Goal: Task Accomplishment & Management: Use online tool/utility

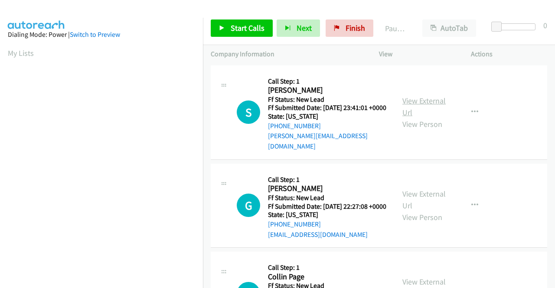
click at [434, 97] on link "View External Url" at bounding box center [423, 107] width 43 height 22
click at [413, 192] on div "View External Url View Person View External Url Email Schedule/Manage Callback …" at bounding box center [444, 206] width 100 height 68
click at [411, 196] on link "View External Url" at bounding box center [423, 200] width 43 height 22
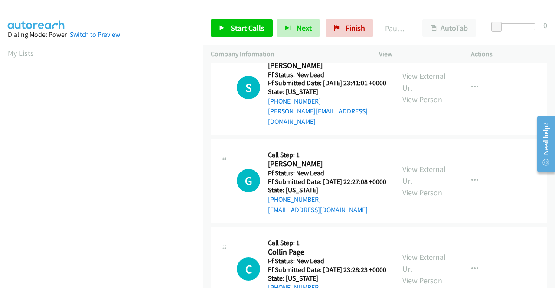
scroll to position [43, 0]
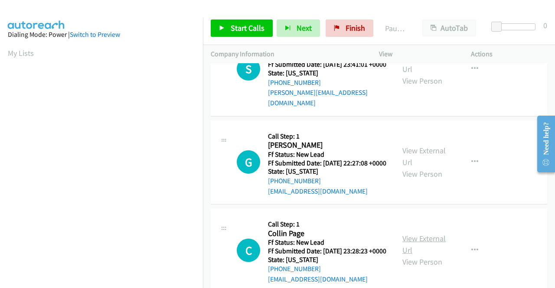
click at [412, 250] on link "View External Url" at bounding box center [423, 245] width 43 height 22
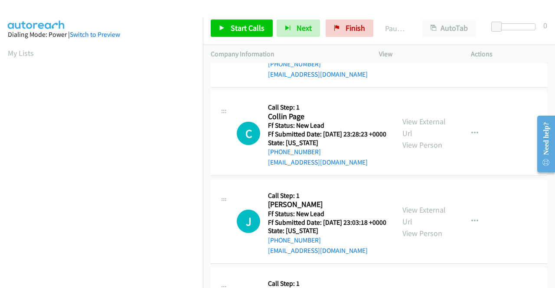
scroll to position [173, 0]
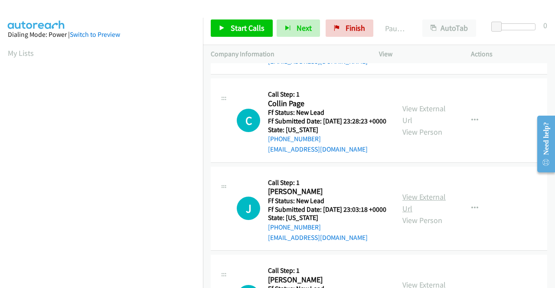
click at [416, 214] on link "View External Url" at bounding box center [423, 203] width 43 height 22
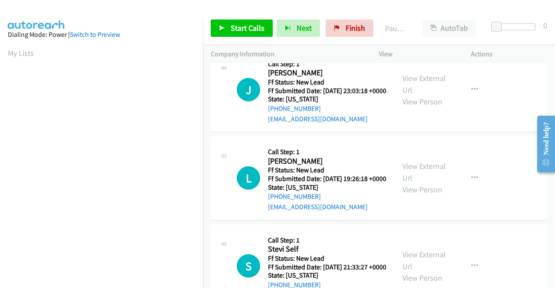
scroll to position [303, 0]
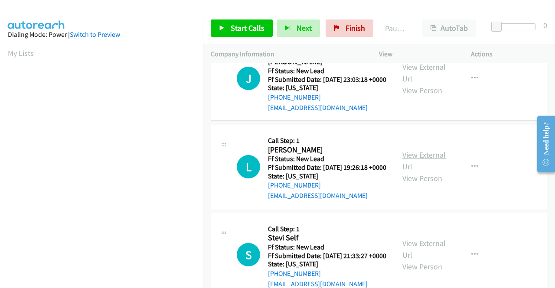
click at [410, 172] on link "View External Url" at bounding box center [423, 161] width 43 height 22
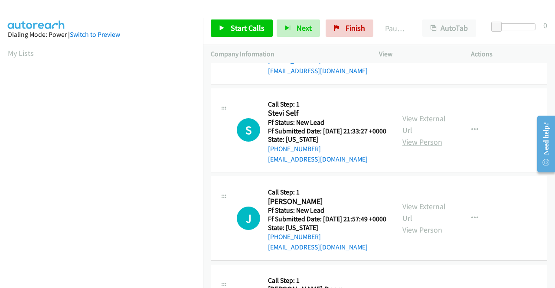
scroll to position [433, 0]
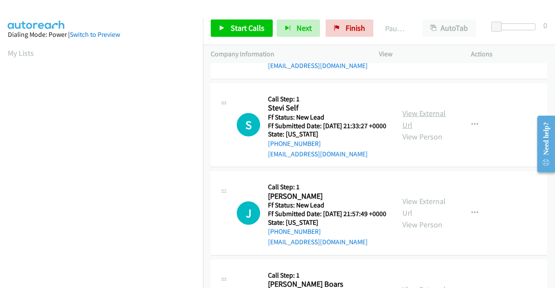
click at [418, 130] on link "View External Url" at bounding box center [423, 119] width 43 height 22
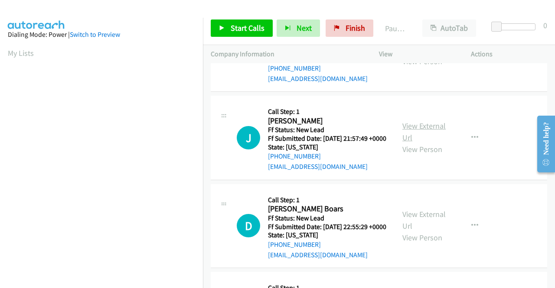
scroll to position [520, 0]
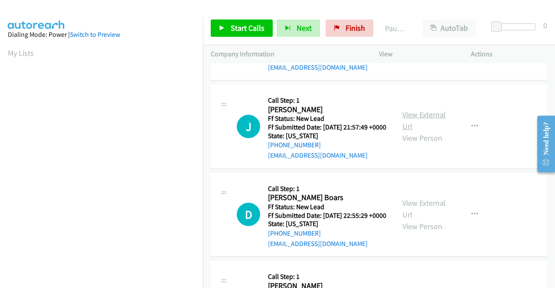
click at [415, 131] on link "View External Url" at bounding box center [423, 121] width 43 height 22
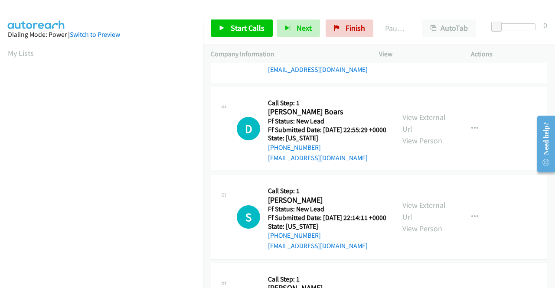
scroll to position [607, 0]
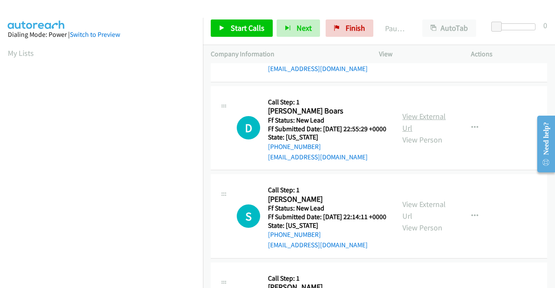
click at [417, 133] on link "View External Url" at bounding box center [423, 122] width 43 height 22
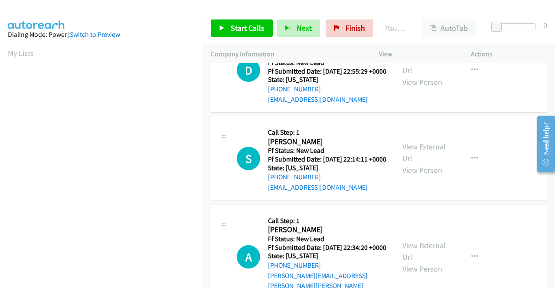
scroll to position [693, 0]
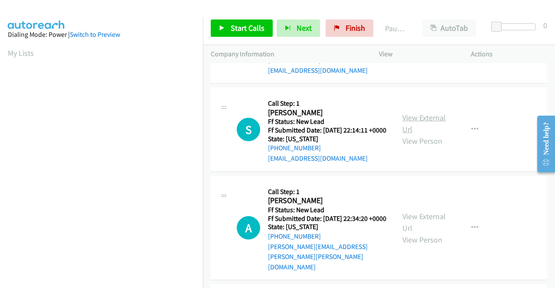
click at [429, 134] on link "View External Url" at bounding box center [423, 124] width 43 height 22
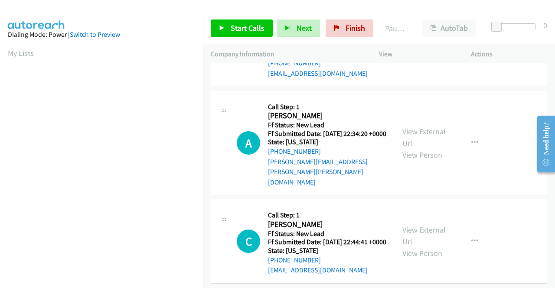
scroll to position [780, 0]
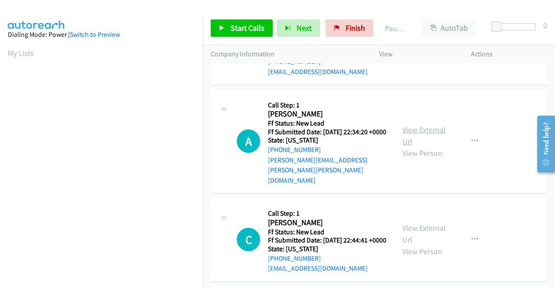
click at [408, 146] on link "View External Url" at bounding box center [423, 136] width 43 height 22
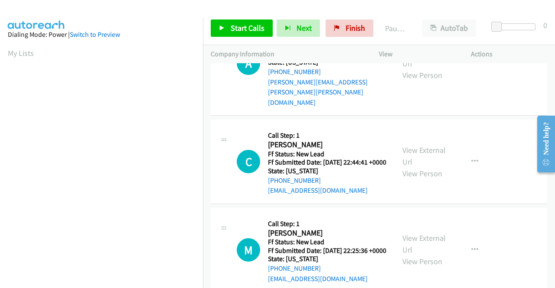
scroll to position [867, 0]
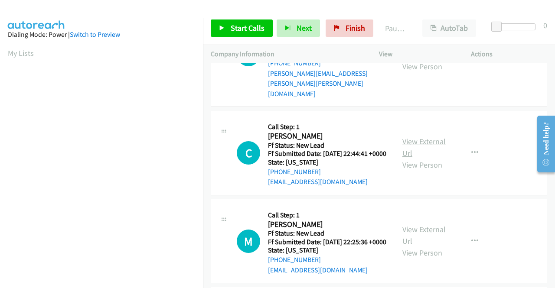
click at [409, 158] on link "View External Url" at bounding box center [423, 148] width 43 height 22
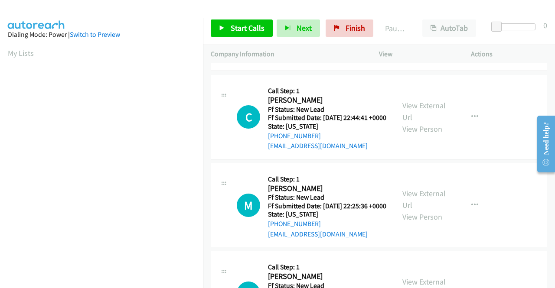
scroll to position [953, 0]
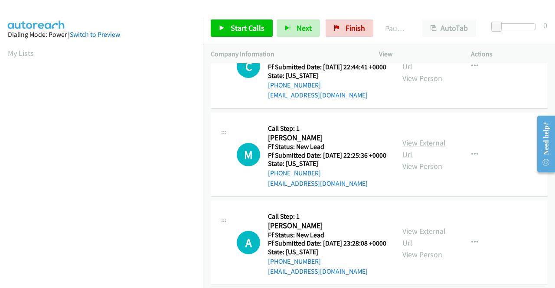
click at [421, 159] on link "View External Url" at bounding box center [423, 149] width 43 height 22
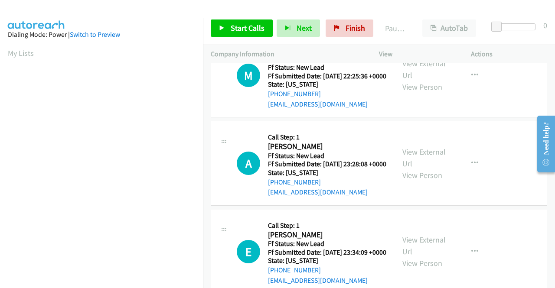
scroll to position [1040, 0]
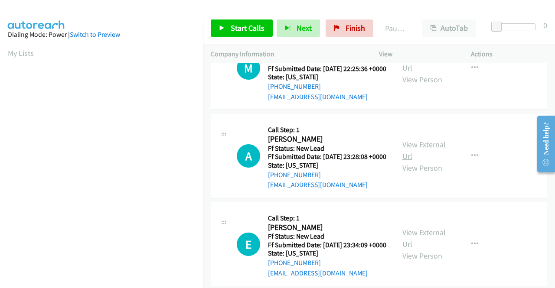
click at [413, 161] on link "View External Url" at bounding box center [423, 151] width 43 height 22
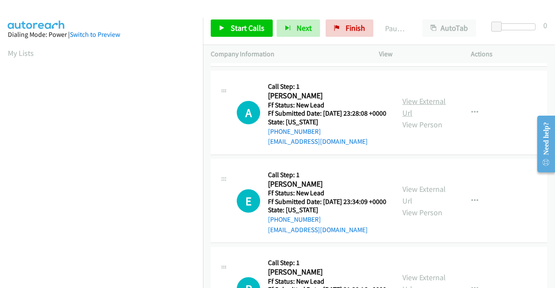
scroll to position [1127, 0]
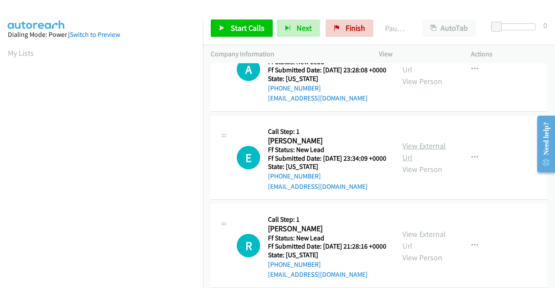
click at [418, 163] on link "View External Url" at bounding box center [423, 152] width 43 height 22
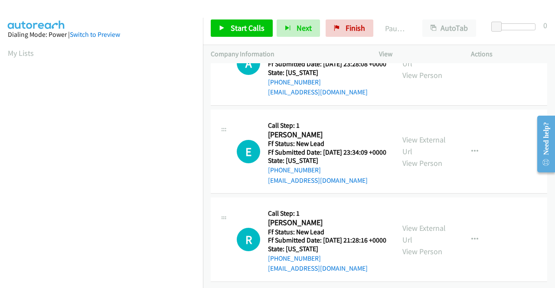
scroll to position [1234, 0]
click at [405, 223] on link "View External Url" at bounding box center [423, 234] width 43 height 22
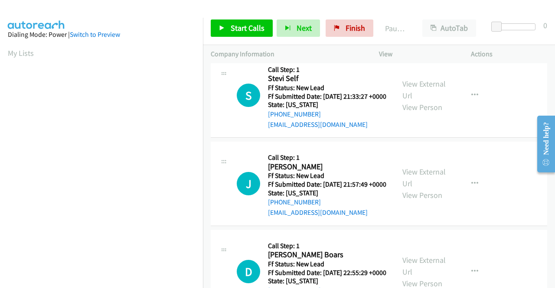
scroll to position [0, 0]
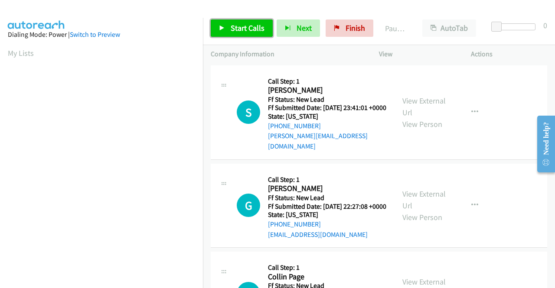
click at [241, 30] on span "Start Calls" at bounding box center [248, 28] width 34 height 10
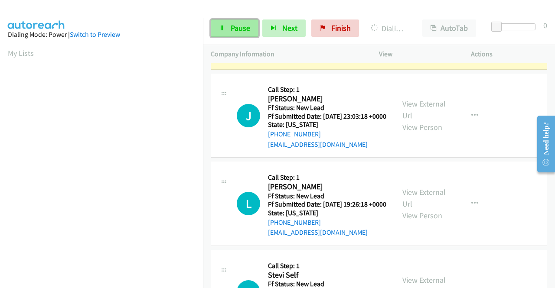
click at [247, 25] on span "Pause" at bounding box center [241, 28] width 20 height 10
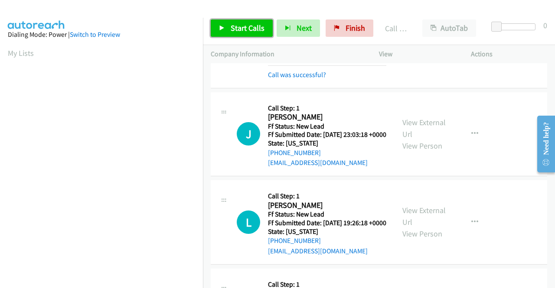
click at [225, 29] on link "Start Calls" at bounding box center [242, 28] width 62 height 17
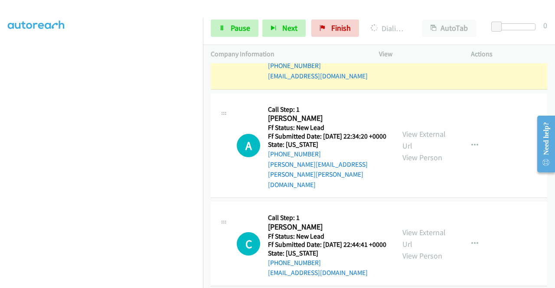
scroll to position [910, 0]
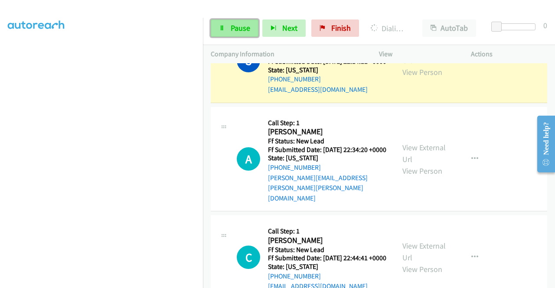
click at [224, 34] on link "Pause" at bounding box center [235, 28] width 48 height 17
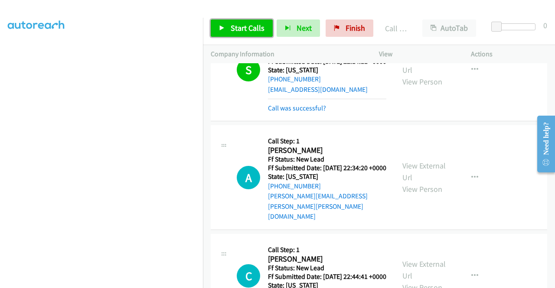
click at [231, 28] on span "Start Calls" at bounding box center [248, 28] width 34 height 10
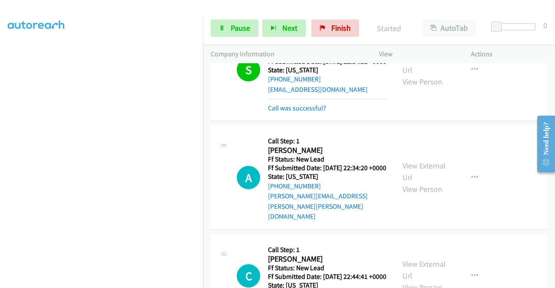
click at [327, 114] on div "Call was successful?" at bounding box center [327, 108] width 118 height 10
click at [319, 112] on link "Call was successful?" at bounding box center [297, 108] width 58 height 8
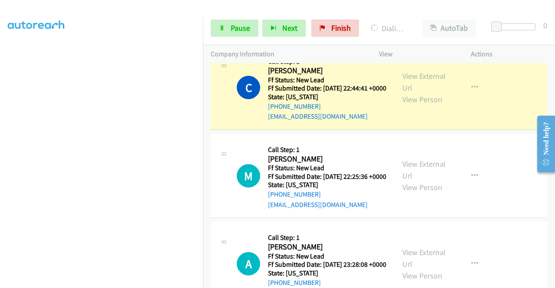
scroll to position [1083, 0]
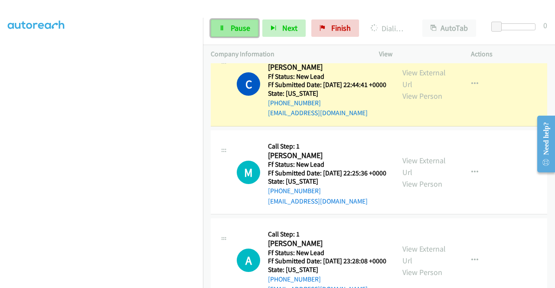
click at [237, 27] on span "Pause" at bounding box center [241, 28] width 20 height 10
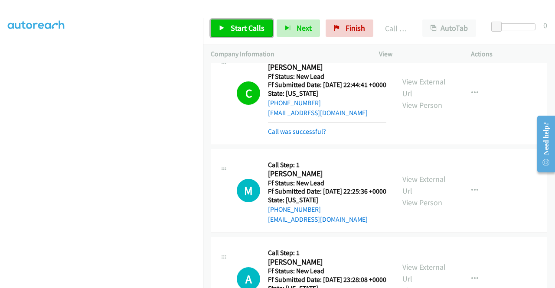
click at [254, 30] on span "Start Calls" at bounding box center [248, 28] width 34 height 10
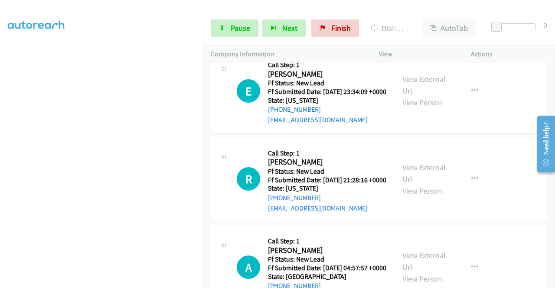
scroll to position [1387, 0]
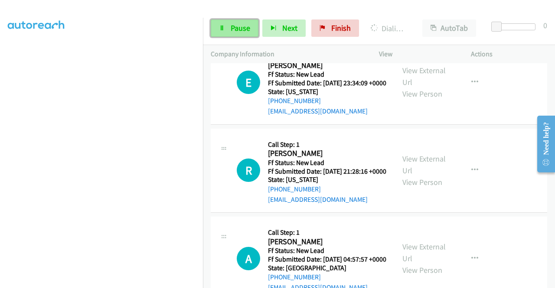
click at [240, 29] on span "Pause" at bounding box center [241, 28] width 20 height 10
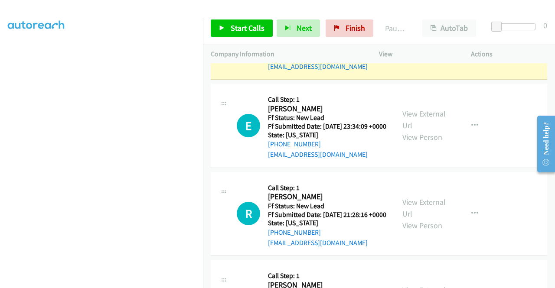
scroll to position [0, 0]
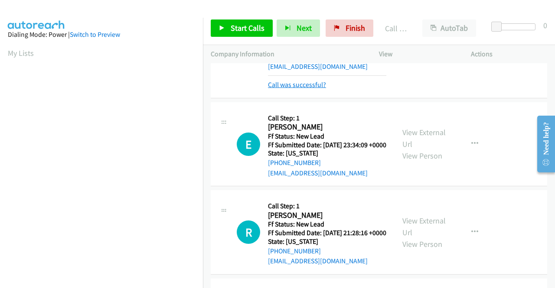
click at [314, 89] on link "Call was successful?" at bounding box center [297, 85] width 58 height 8
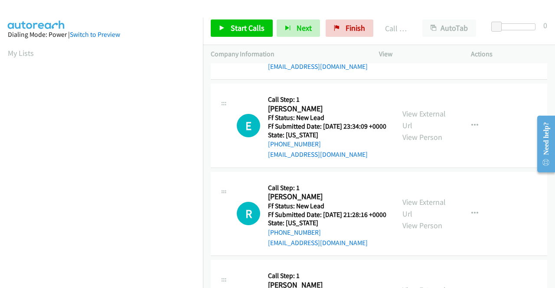
click at [477, 46] on button "button" at bounding box center [474, 37] width 23 height 17
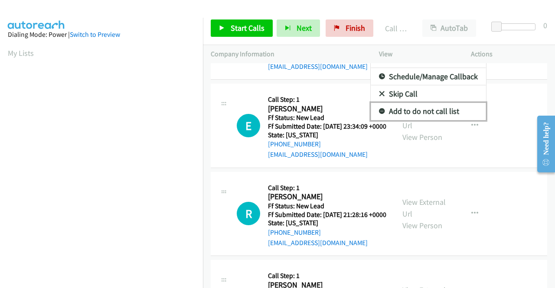
click at [410, 120] on link "Add to do not call list" at bounding box center [428, 111] width 115 height 17
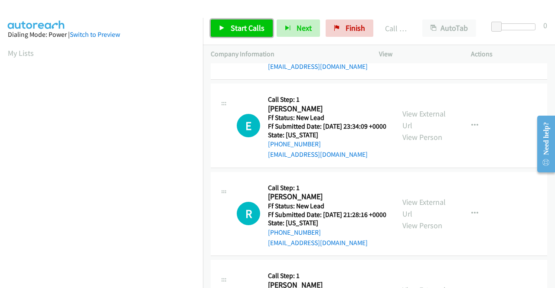
click at [254, 22] on link "Start Calls" at bounding box center [242, 28] width 62 height 17
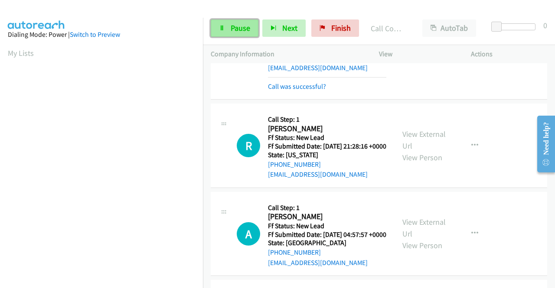
click at [241, 31] on span "Pause" at bounding box center [241, 28] width 20 height 10
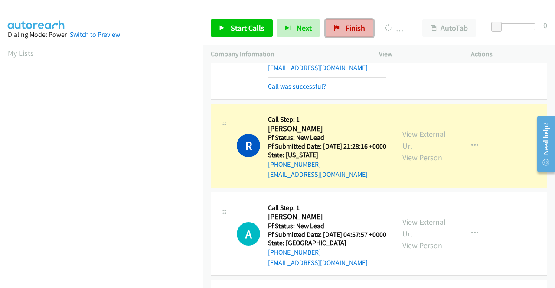
click at [351, 28] on span "Finish" at bounding box center [355, 28] width 20 height 10
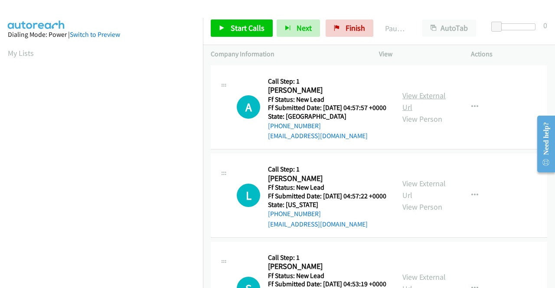
click at [433, 99] on link "View External Url" at bounding box center [423, 102] width 43 height 22
click at [405, 196] on link "View External Url" at bounding box center [423, 190] width 43 height 22
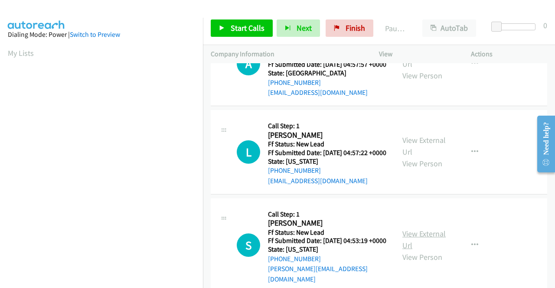
click at [410, 250] on link "View External Url" at bounding box center [423, 240] width 43 height 22
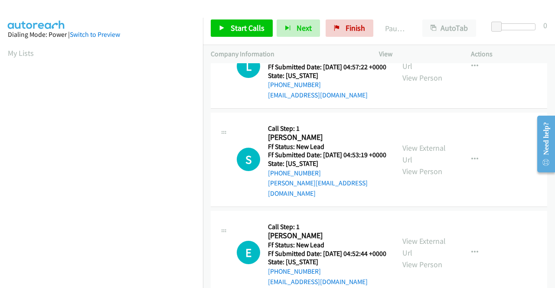
scroll to position [130, 0]
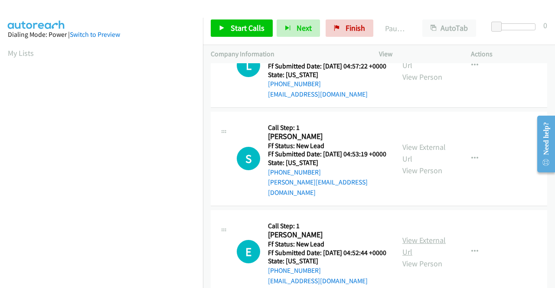
click at [412, 257] on link "View External Url" at bounding box center [423, 246] width 43 height 22
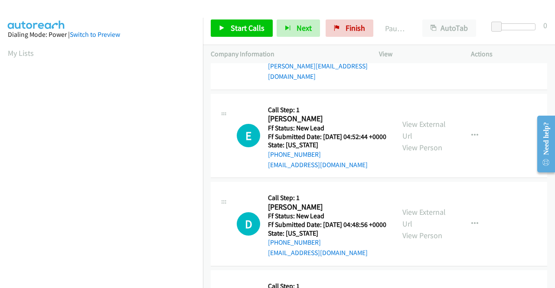
scroll to position [260, 0]
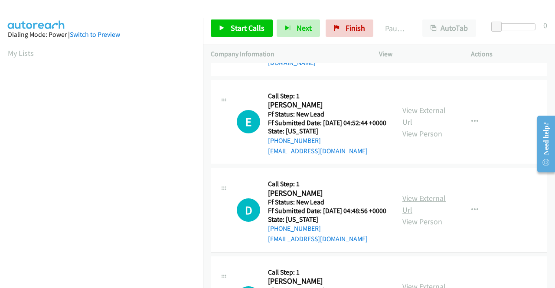
click at [414, 215] on link "View External Url" at bounding box center [423, 204] width 43 height 22
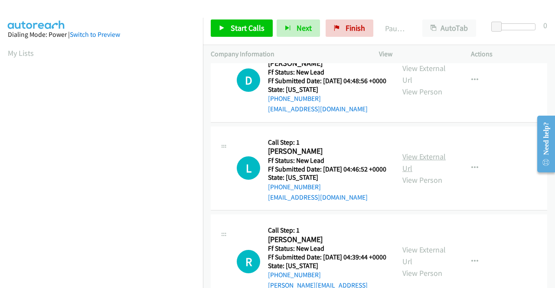
scroll to position [433, 0]
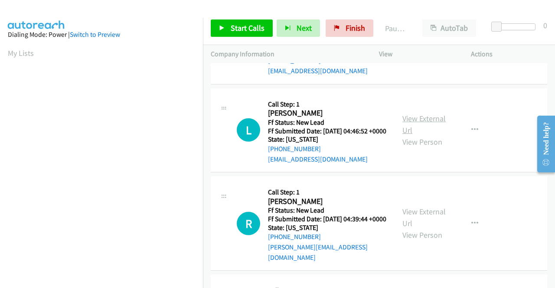
click at [403, 165] on div "View External Url View Person View External Url Email Schedule/Manage Callback …" at bounding box center [444, 130] width 100 height 68
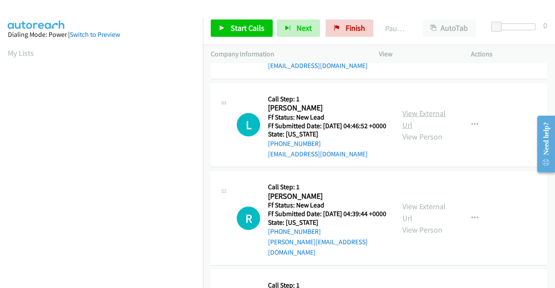
click at [413, 130] on link "View External Url" at bounding box center [423, 119] width 43 height 22
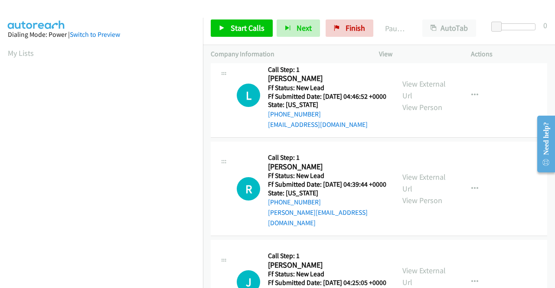
scroll to position [477, 0]
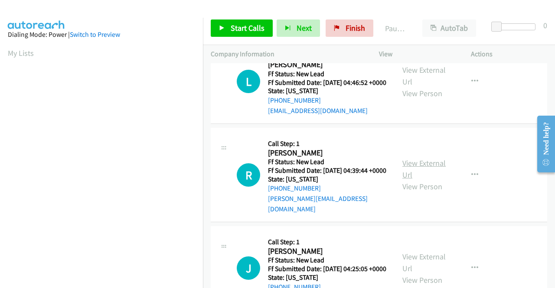
click at [418, 180] on link "View External Url" at bounding box center [423, 169] width 43 height 22
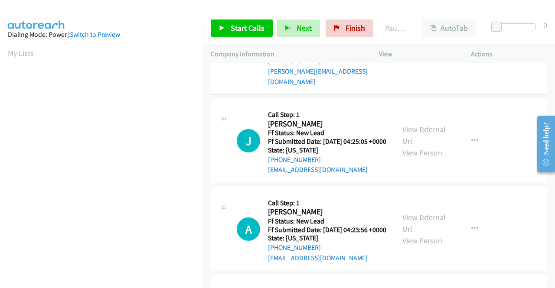
scroll to position [607, 0]
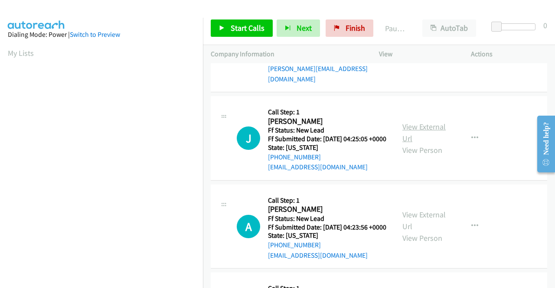
click at [414, 143] on link "View External Url" at bounding box center [423, 133] width 43 height 22
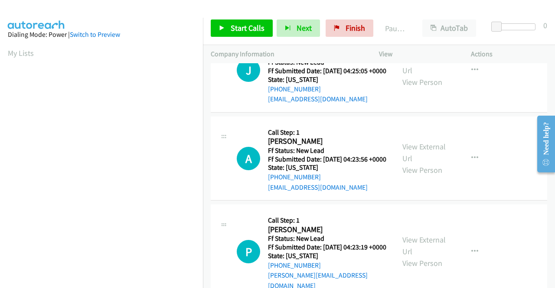
scroll to position [693, 0]
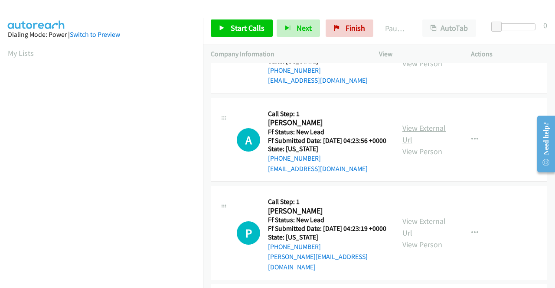
click at [417, 145] on link "View External Url" at bounding box center [423, 134] width 43 height 22
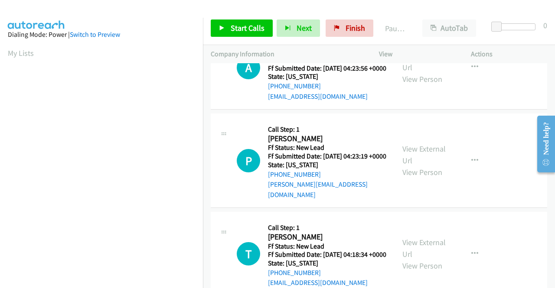
scroll to position [780, 0]
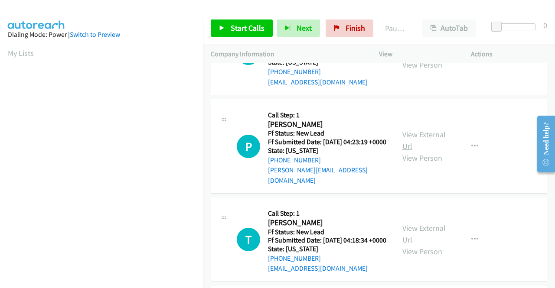
click at [406, 151] on link "View External Url" at bounding box center [423, 141] width 43 height 22
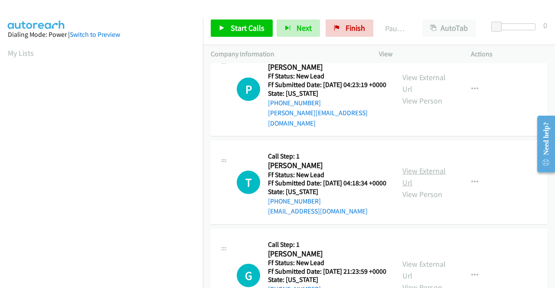
scroll to position [867, 0]
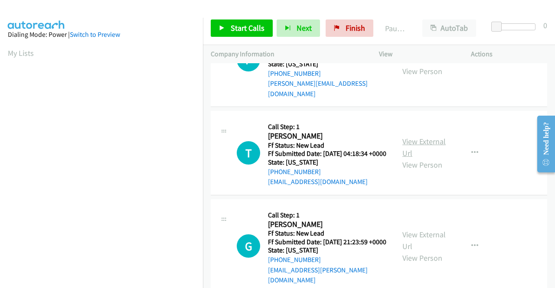
click at [411, 158] on link "View External Url" at bounding box center [423, 148] width 43 height 22
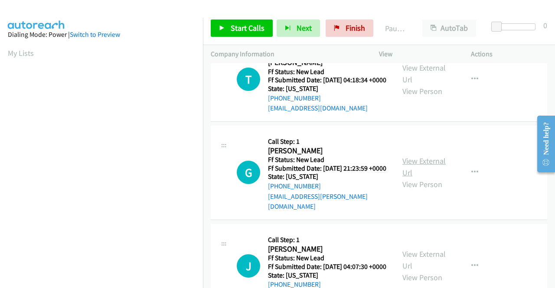
scroll to position [953, 0]
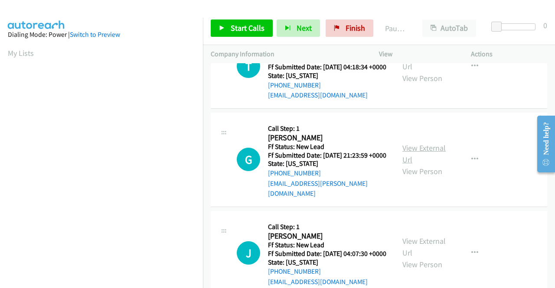
click at [422, 165] on link "View External Url" at bounding box center [423, 154] width 43 height 22
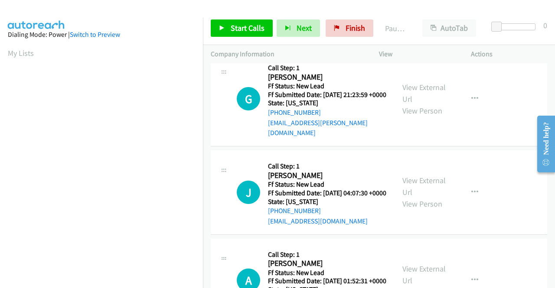
scroll to position [1040, 0]
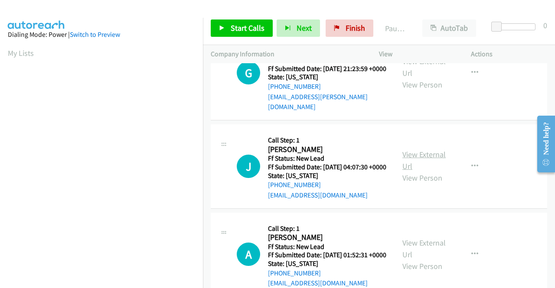
click at [410, 171] on link "View External Url" at bounding box center [423, 161] width 43 height 22
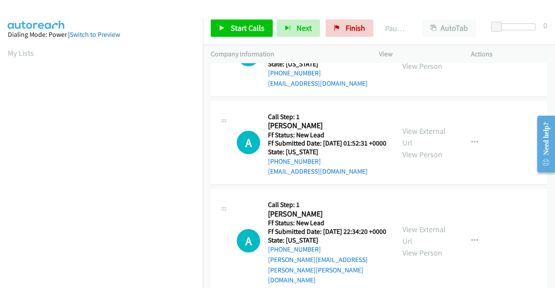
scroll to position [1170, 0]
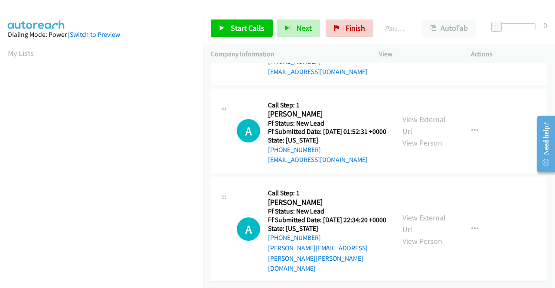
click at [425, 166] on div "View External Url View Person View External Url Email Schedule/Manage Callback …" at bounding box center [444, 131] width 100 height 68
click at [421, 149] on div "View External Url View Person" at bounding box center [424, 131] width 45 height 35
click at [423, 136] on link "View External Url" at bounding box center [423, 125] width 43 height 22
click at [411, 214] on link "View External Url" at bounding box center [423, 224] width 43 height 22
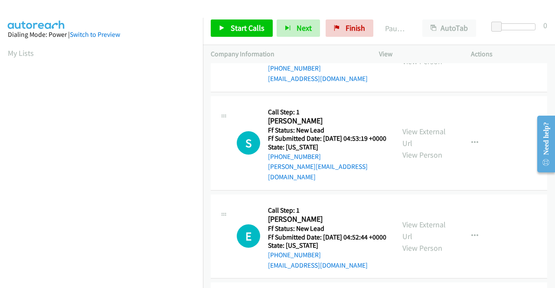
scroll to position [0, 0]
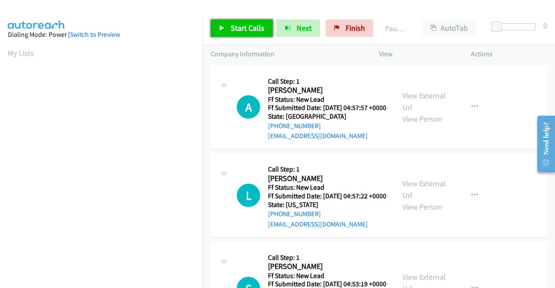
click at [241, 30] on span "Start Calls" at bounding box center [248, 28] width 34 height 10
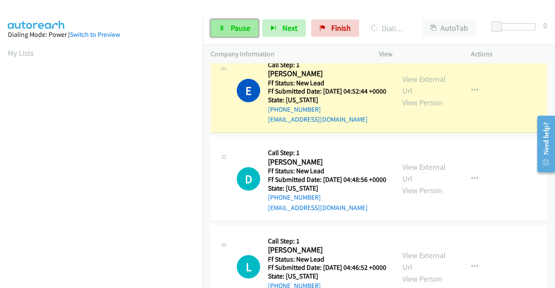
click at [239, 33] on span "Pause" at bounding box center [241, 28] width 20 height 10
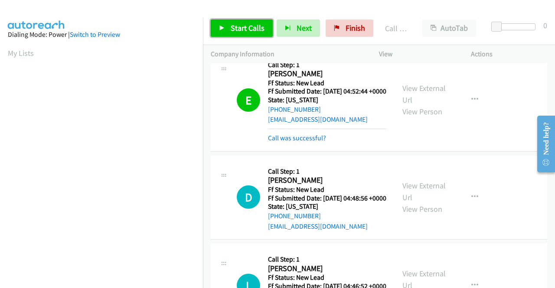
click at [231, 23] on span "Start Calls" at bounding box center [248, 28] width 34 height 10
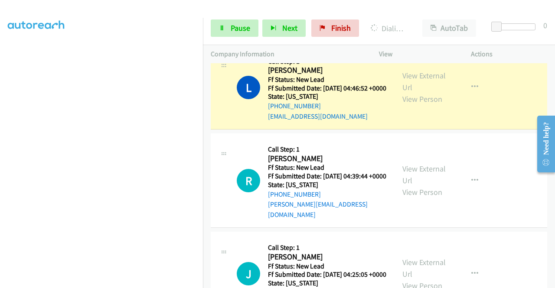
scroll to position [198, 0]
click at [232, 23] on link "Pause" at bounding box center [235, 28] width 48 height 17
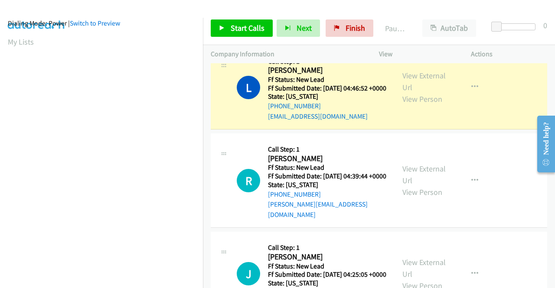
scroll to position [0, 0]
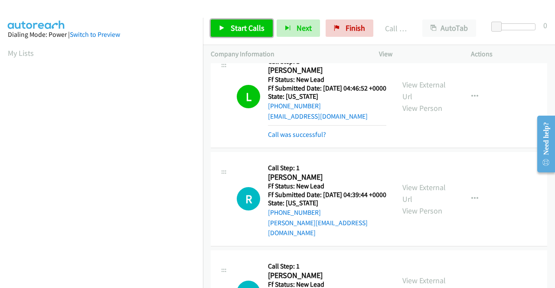
click at [234, 24] on span "Start Calls" at bounding box center [248, 28] width 34 height 10
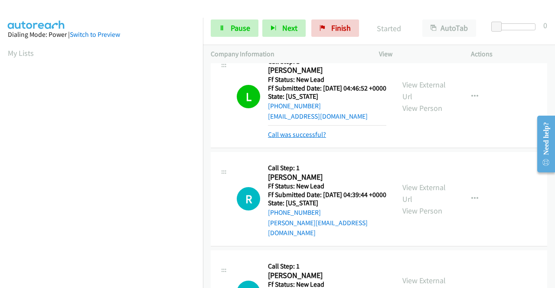
click at [316, 139] on link "Call was successful?" at bounding box center [297, 134] width 58 height 8
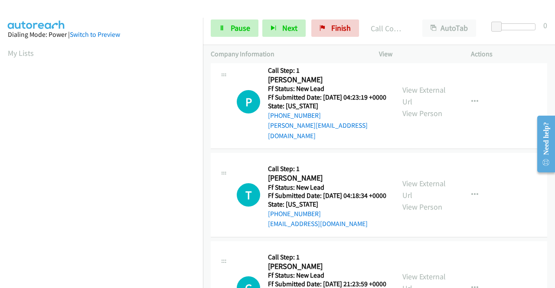
scroll to position [997, 0]
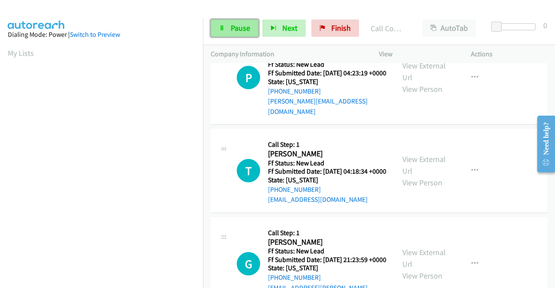
click at [223, 29] on icon at bounding box center [222, 29] width 6 height 6
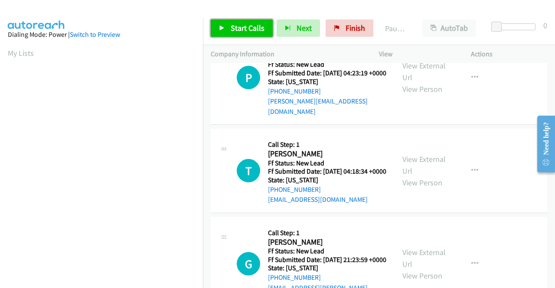
click at [224, 32] on link "Start Calls" at bounding box center [242, 28] width 62 height 17
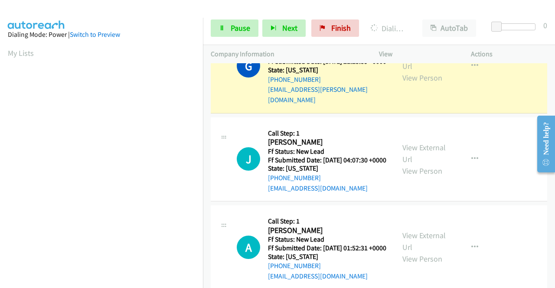
scroll to position [198, 0]
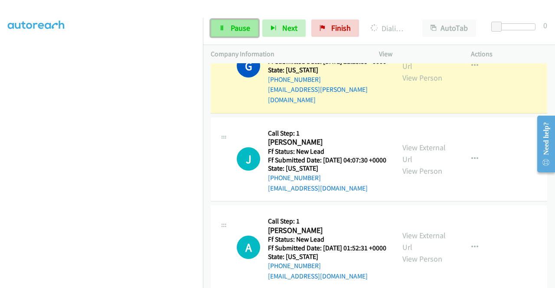
click at [244, 26] on span "Pause" at bounding box center [241, 28] width 20 height 10
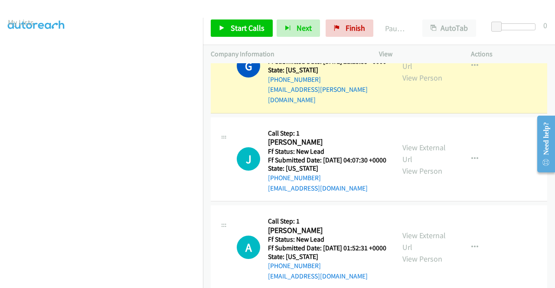
scroll to position [24, 0]
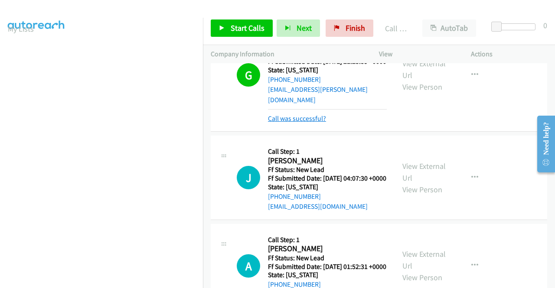
click at [304, 123] on link "Call was successful?" at bounding box center [297, 118] width 58 height 8
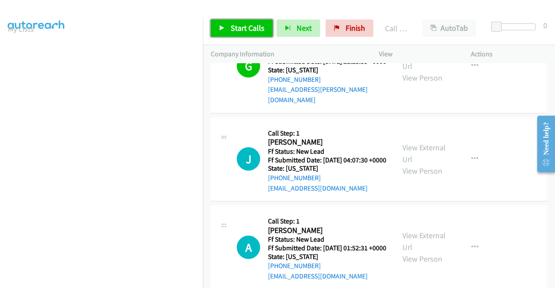
click at [239, 31] on span "Start Calls" at bounding box center [248, 28] width 34 height 10
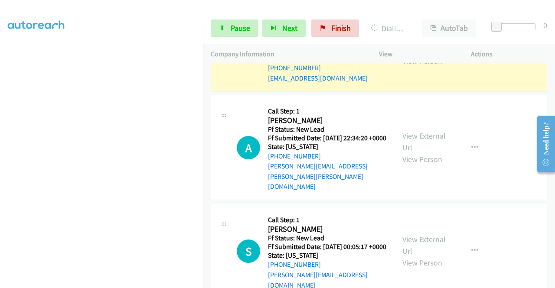
scroll to position [198, 0]
click at [241, 24] on span "Pause" at bounding box center [241, 28] width 20 height 10
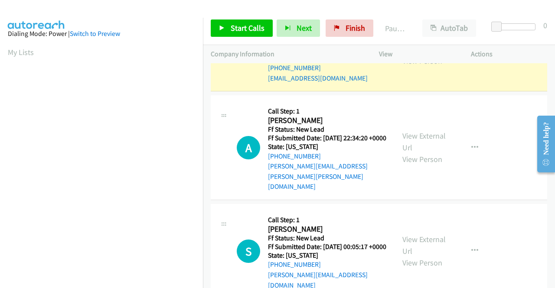
scroll to position [0, 0]
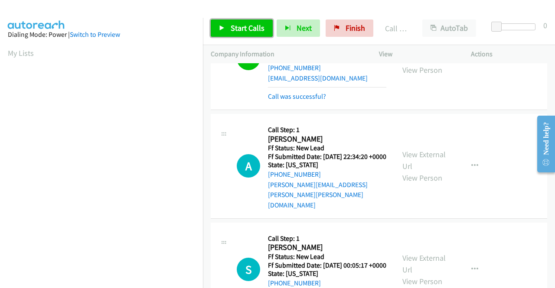
click at [242, 28] on span "Start Calls" at bounding box center [248, 28] width 34 height 10
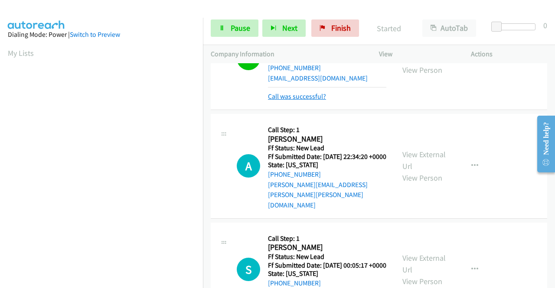
click at [311, 101] on link "Call was successful?" at bounding box center [297, 96] width 58 height 8
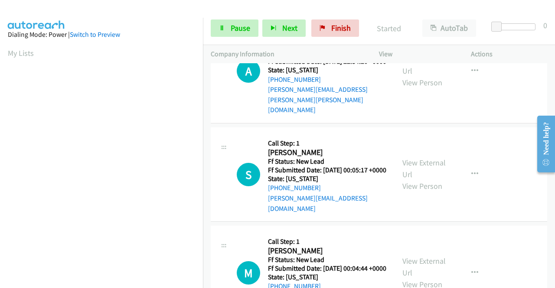
scroll to position [1517, 0]
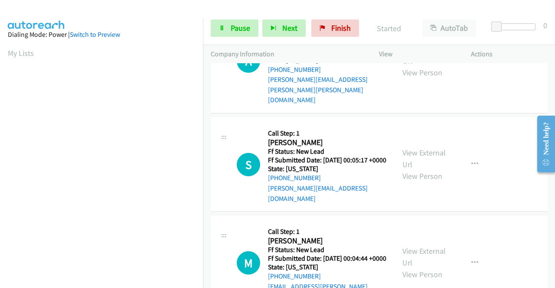
click at [229, 19] on div "Start Calls Pause Next Finish Started AutoTab AutoTab 0" at bounding box center [379, 28] width 352 height 33
click at [227, 27] on link "Pause" at bounding box center [235, 28] width 48 height 17
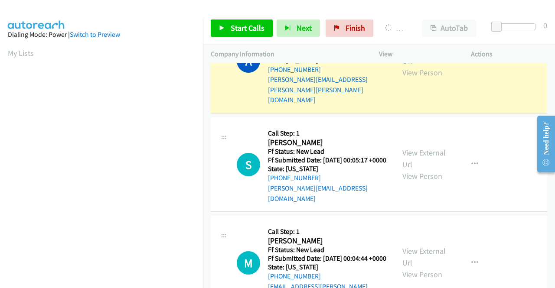
scroll to position [198, 0]
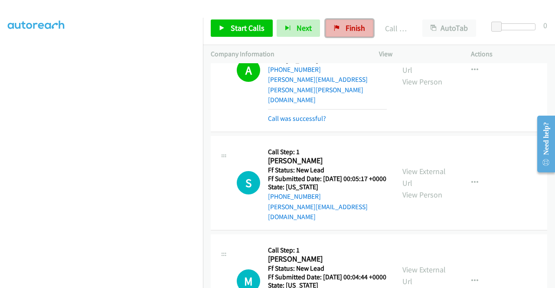
click at [353, 25] on span "Finish" at bounding box center [355, 28] width 20 height 10
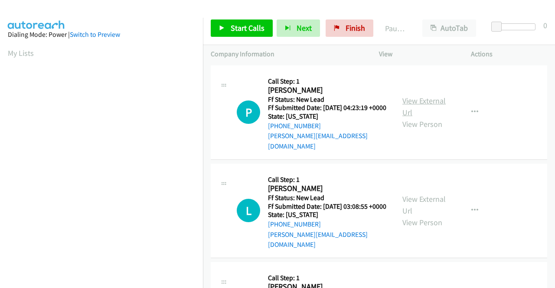
click at [414, 101] on link "View External Url" at bounding box center [423, 107] width 43 height 22
click at [434, 197] on link "View External Url" at bounding box center [423, 205] width 43 height 22
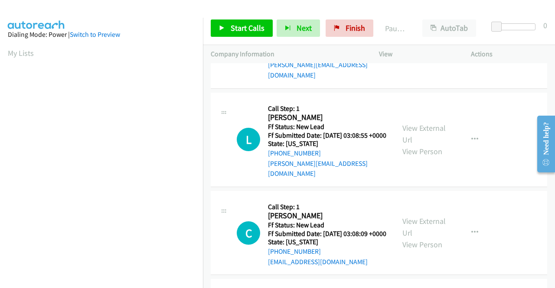
scroll to position [130, 0]
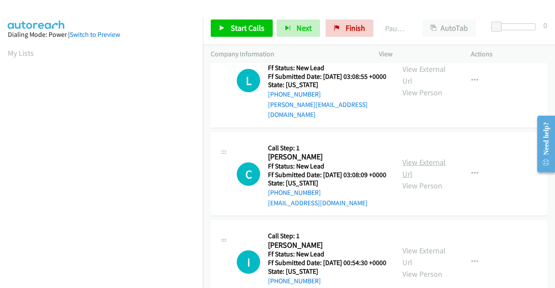
click at [432, 164] on link "View External Url" at bounding box center [423, 168] width 43 height 22
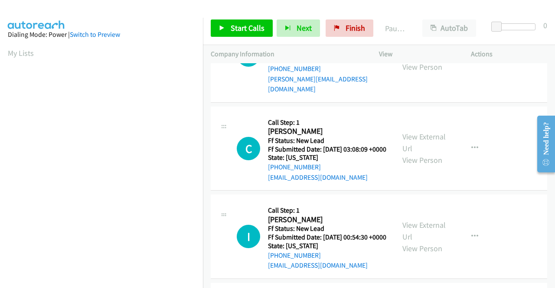
scroll to position [173, 0]
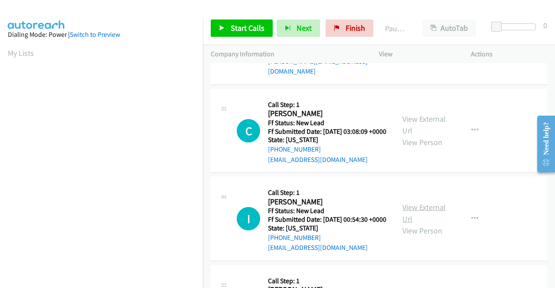
click at [428, 214] on link "View External Url" at bounding box center [423, 213] width 43 height 22
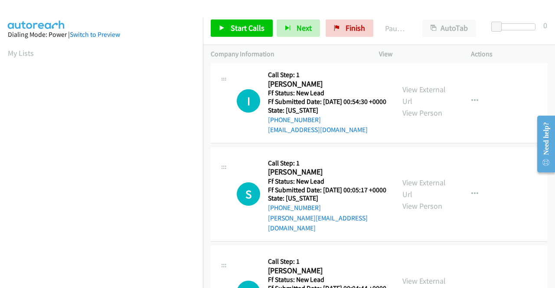
scroll to position [303, 0]
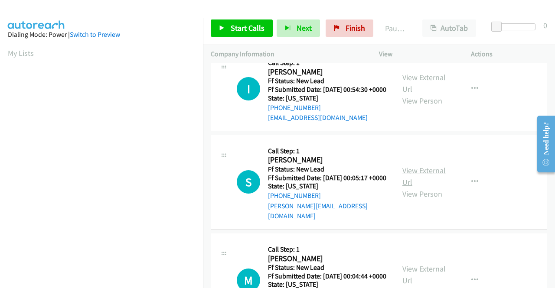
click at [421, 181] on link "View External Url" at bounding box center [423, 177] width 43 height 22
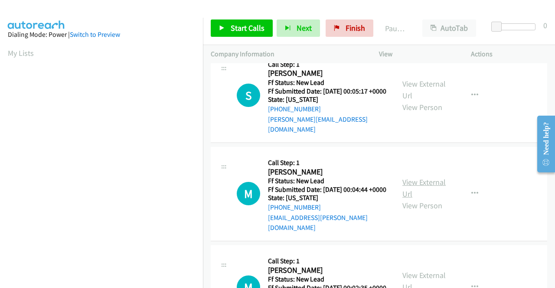
click at [413, 194] on link "View External Url" at bounding box center [423, 188] width 43 height 22
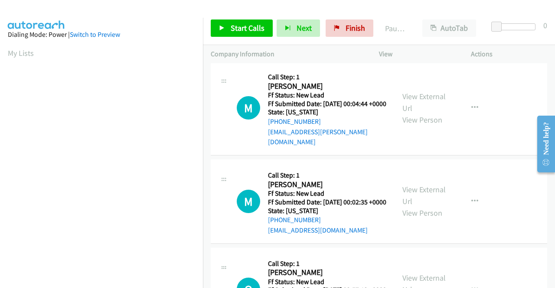
scroll to position [477, 0]
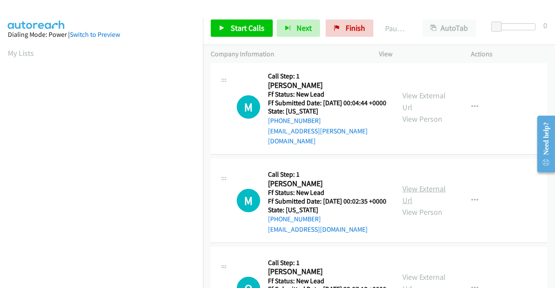
click at [427, 205] on link "View External Url" at bounding box center [423, 195] width 43 height 22
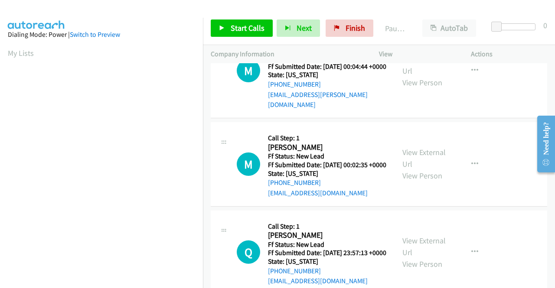
scroll to position [563, 0]
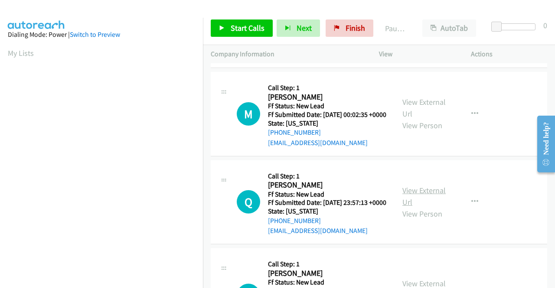
click at [426, 207] on link "View External Url" at bounding box center [423, 196] width 43 height 22
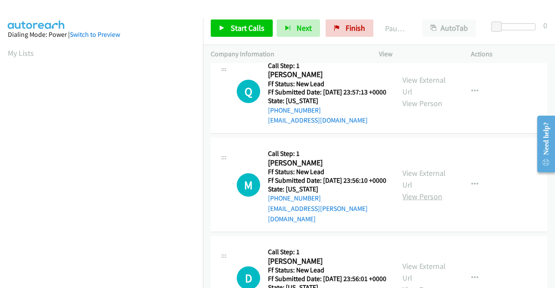
scroll to position [693, 0]
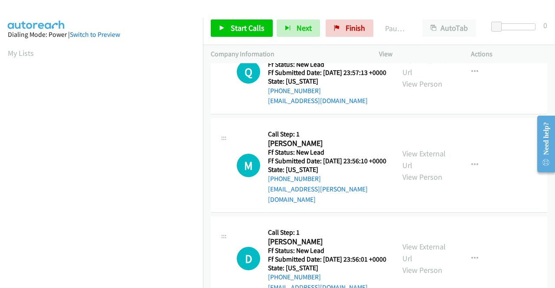
click at [416, 172] on div "View External Url View Person View External Url Email Schedule/Manage Callback …" at bounding box center [444, 165] width 100 height 78
click at [416, 170] on link "View External Url" at bounding box center [423, 160] width 43 height 22
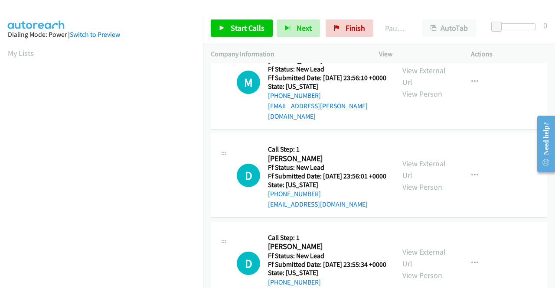
scroll to position [780, 0]
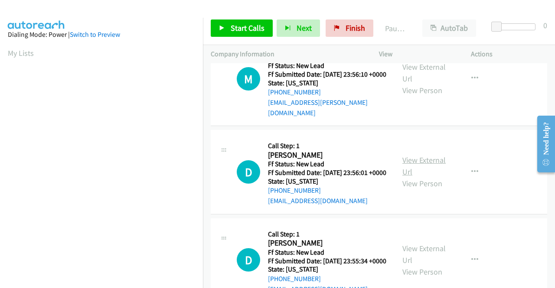
click at [423, 177] on link "View External Url" at bounding box center [423, 166] width 43 height 22
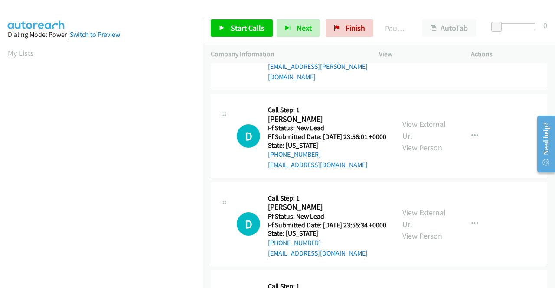
scroll to position [867, 0]
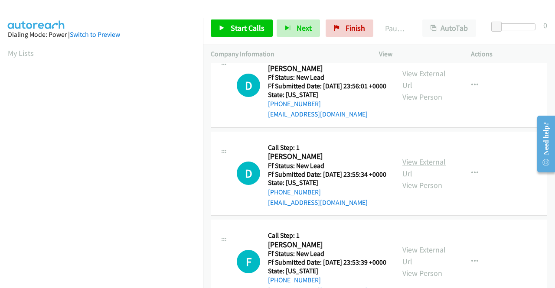
click at [421, 179] on link "View External Url" at bounding box center [423, 168] width 43 height 22
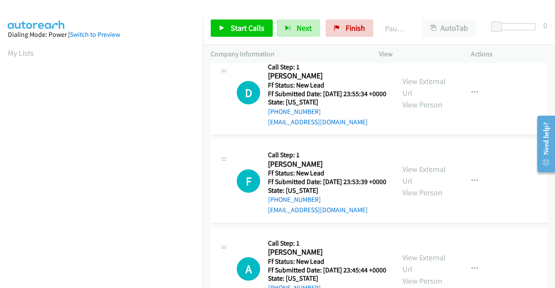
scroll to position [953, 0]
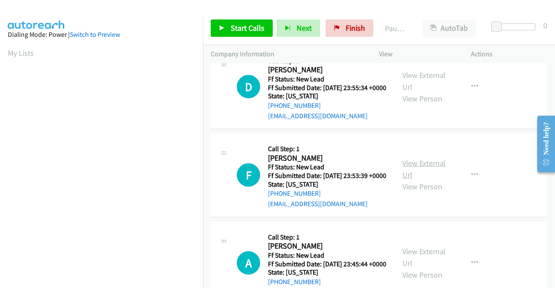
click at [413, 180] on link "View External Url" at bounding box center [423, 169] width 43 height 22
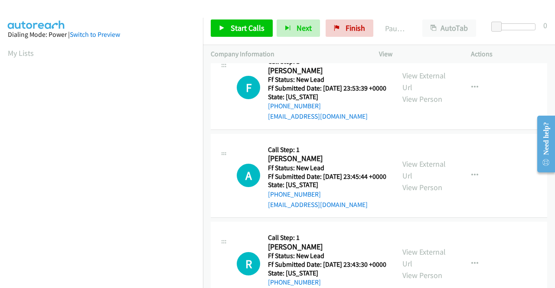
scroll to position [1083, 0]
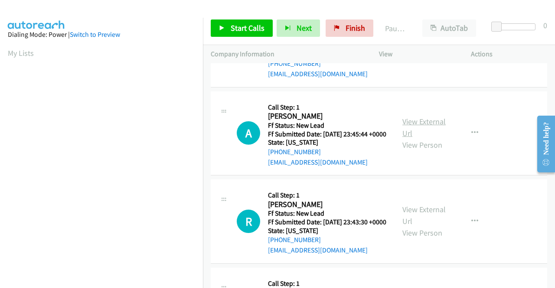
click at [424, 138] on link "View External Url" at bounding box center [423, 128] width 43 height 22
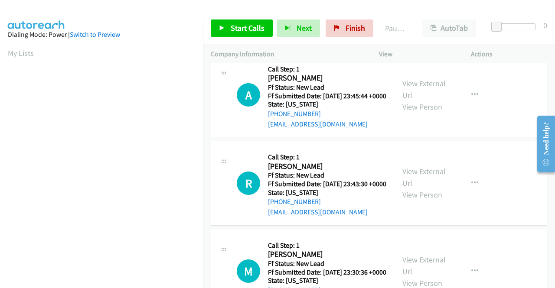
scroll to position [1170, 0]
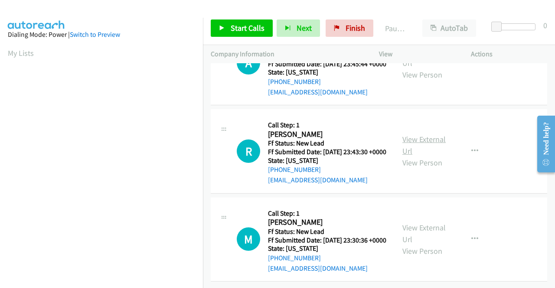
click at [432, 156] on link "View External Url" at bounding box center [423, 145] width 43 height 22
click at [437, 223] on link "View External Url" at bounding box center [423, 234] width 43 height 22
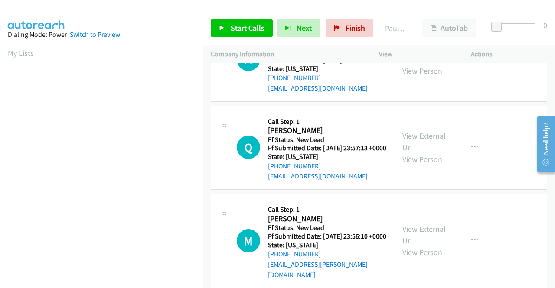
scroll to position [0, 0]
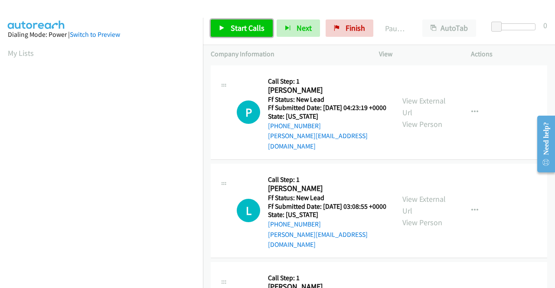
click at [248, 22] on link "Start Calls" at bounding box center [242, 28] width 62 height 17
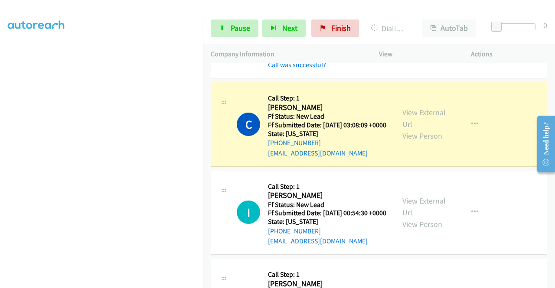
scroll to position [198, 0]
click at [230, 35] on link "Pause" at bounding box center [235, 28] width 48 height 17
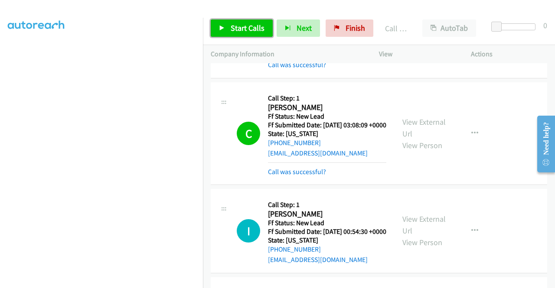
click at [236, 30] on span "Start Calls" at bounding box center [248, 28] width 34 height 10
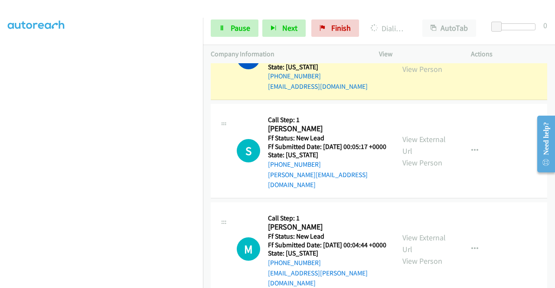
scroll to position [433, 0]
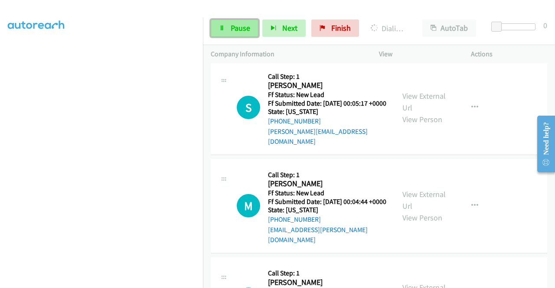
click at [243, 24] on span "Pause" at bounding box center [241, 28] width 20 height 10
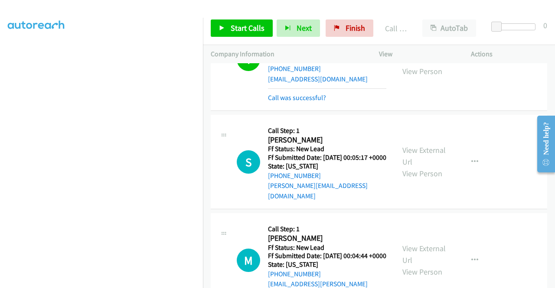
scroll to position [398, 0]
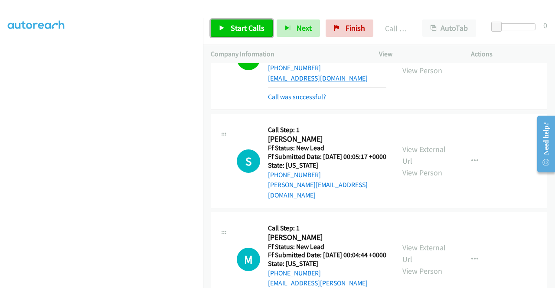
click at [241, 34] on link "Start Calls" at bounding box center [242, 28] width 62 height 17
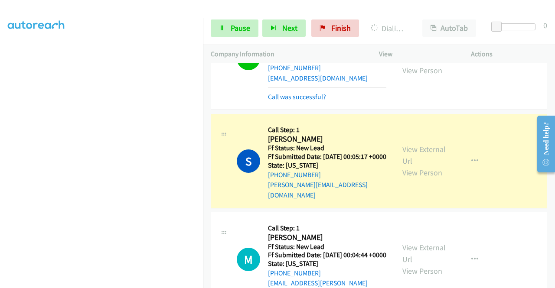
scroll to position [0, 0]
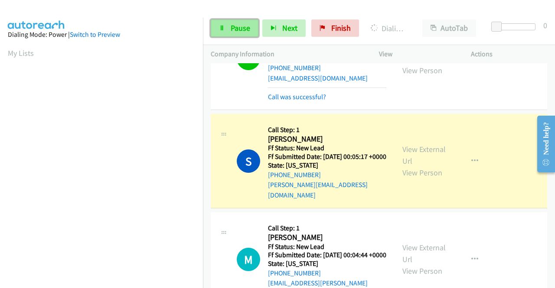
click at [226, 25] on link "Pause" at bounding box center [235, 28] width 48 height 17
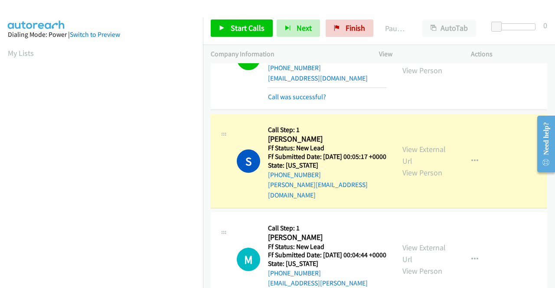
scroll to position [198, 0]
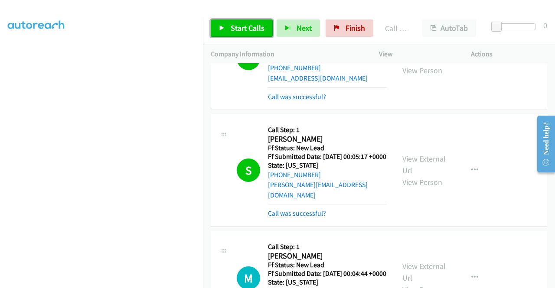
click at [257, 29] on span "Start Calls" at bounding box center [248, 28] width 34 height 10
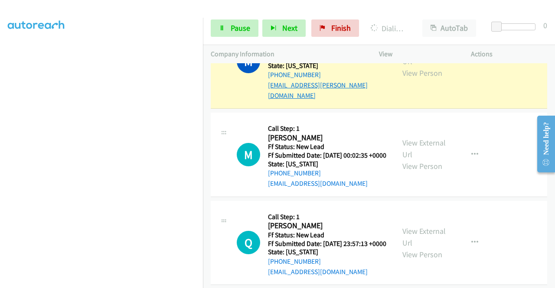
scroll to position [658, 0]
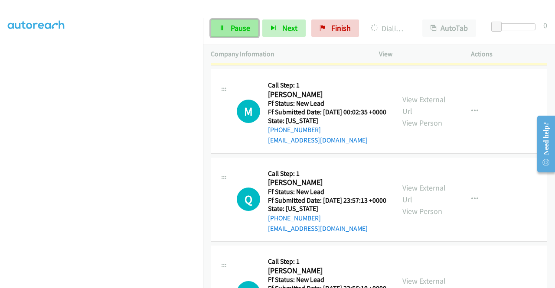
click at [246, 34] on link "Pause" at bounding box center [235, 28] width 48 height 17
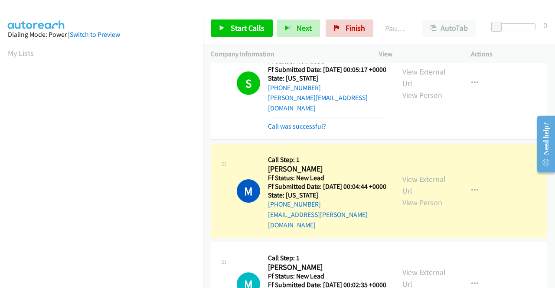
scroll to position [485, 0]
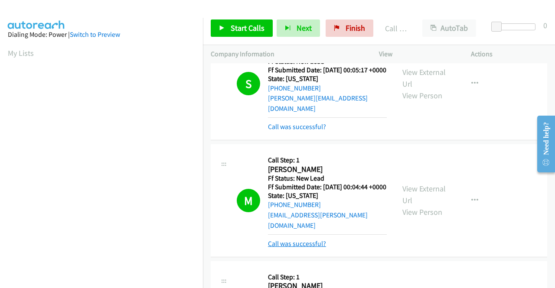
click at [309, 248] on link "Call was successful?" at bounding box center [297, 244] width 58 height 8
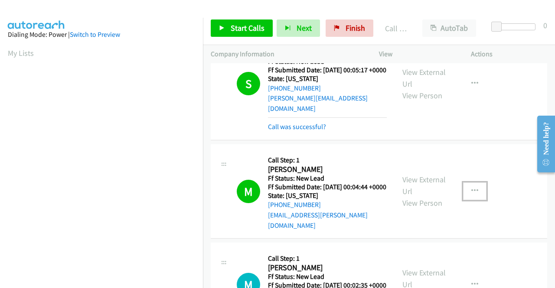
click at [471, 195] on icon "button" at bounding box center [474, 191] width 7 height 7
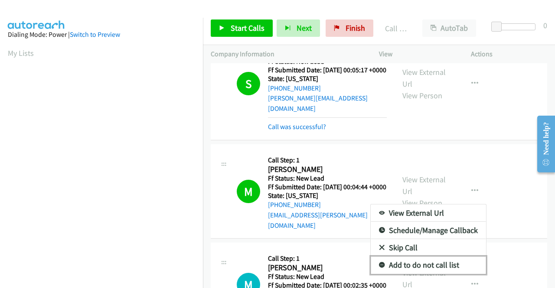
click at [431, 274] on link "Add to do not call list" at bounding box center [428, 265] width 115 height 17
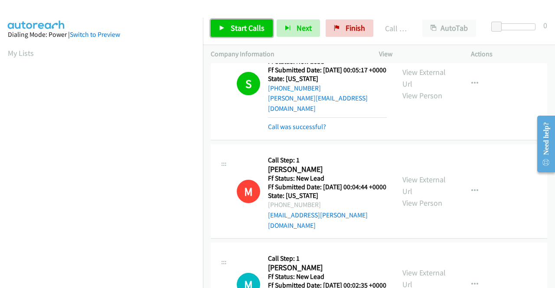
click at [240, 30] on span "Start Calls" at bounding box center [248, 28] width 34 height 10
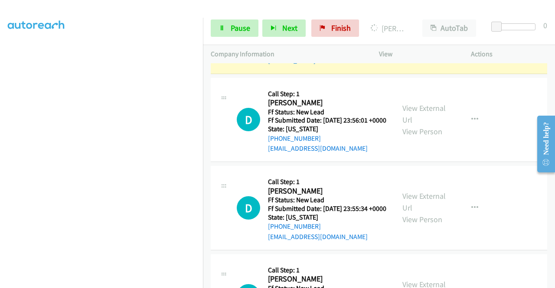
scroll to position [0, 0]
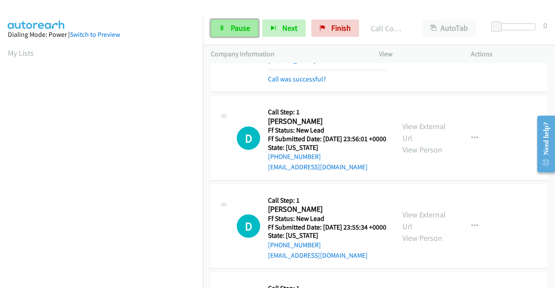
click at [228, 28] on link "Pause" at bounding box center [235, 28] width 48 height 17
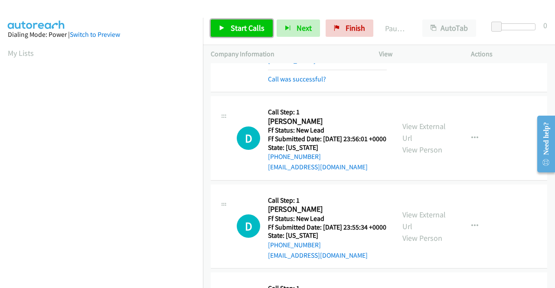
click at [228, 28] on link "Start Calls" at bounding box center [242, 28] width 62 height 17
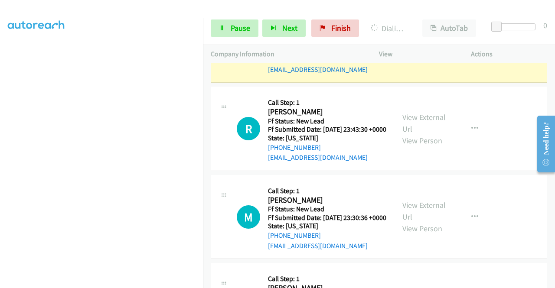
scroll to position [17, 0]
click at [235, 23] on span "Pause" at bounding box center [241, 28] width 20 height 10
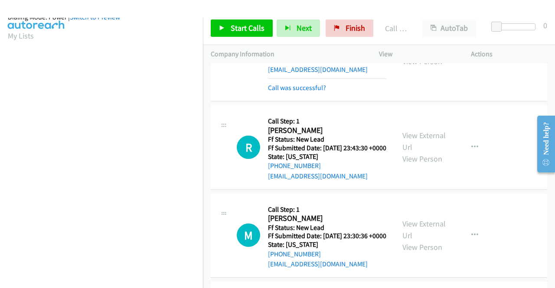
scroll to position [198, 0]
click at [240, 32] on span "Start Calls" at bounding box center [248, 28] width 34 height 10
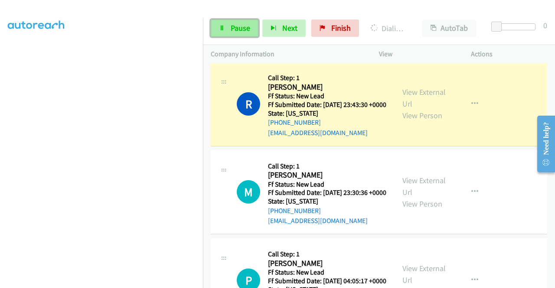
click at [231, 24] on span "Pause" at bounding box center [241, 28] width 20 height 10
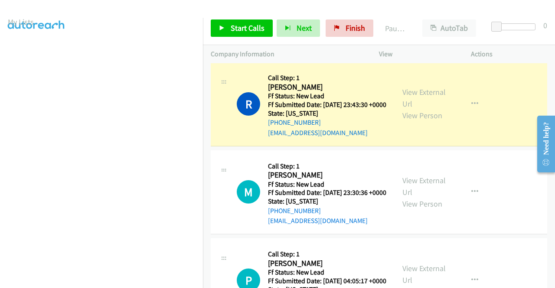
scroll to position [24, 0]
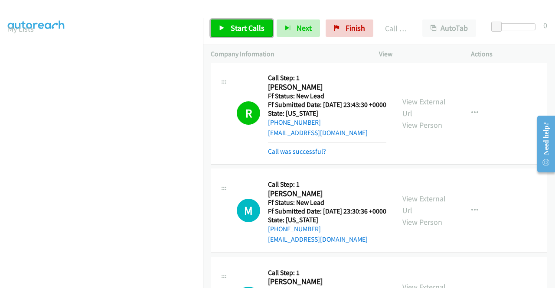
click at [252, 27] on span "Start Calls" at bounding box center [248, 28] width 34 height 10
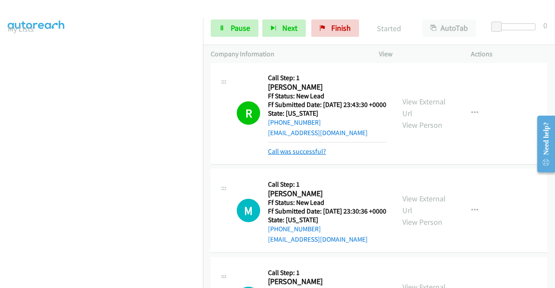
click at [300, 156] on link "Call was successful?" at bounding box center [297, 151] width 58 height 8
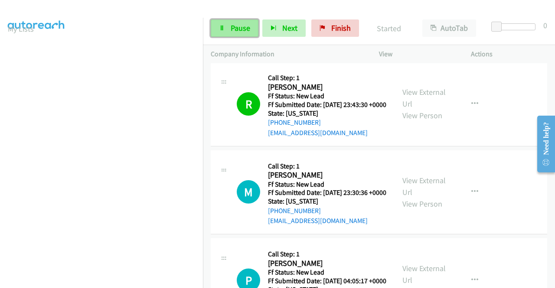
click at [244, 29] on span "Pause" at bounding box center [241, 28] width 20 height 10
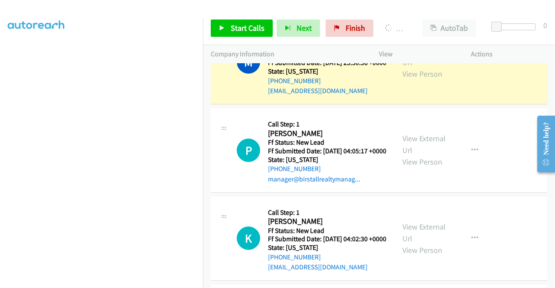
scroll to position [0, 0]
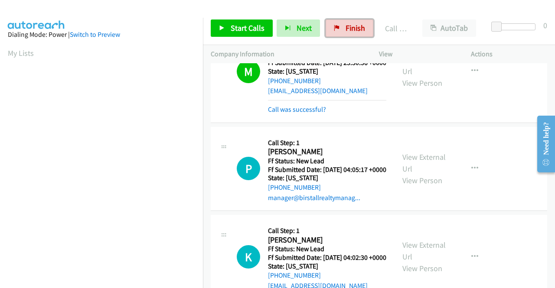
click at [358, 27] on span "Finish" at bounding box center [355, 28] width 20 height 10
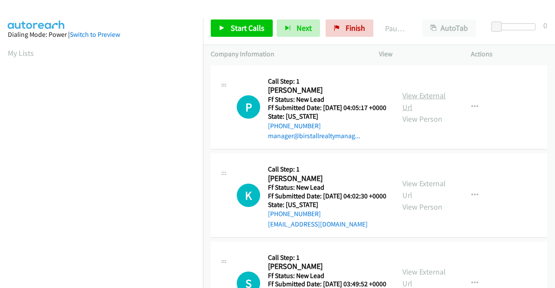
click at [416, 102] on link "View External Url" at bounding box center [423, 102] width 43 height 22
click at [411, 198] on link "View External Url" at bounding box center [423, 190] width 43 height 22
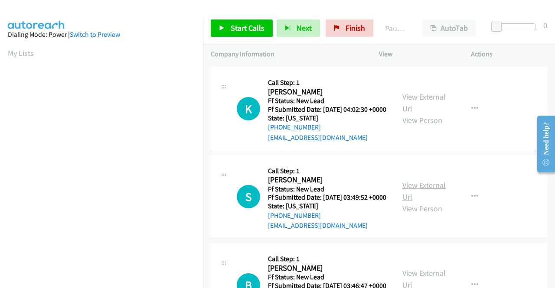
click at [408, 202] on link "View External Url" at bounding box center [423, 191] width 43 height 22
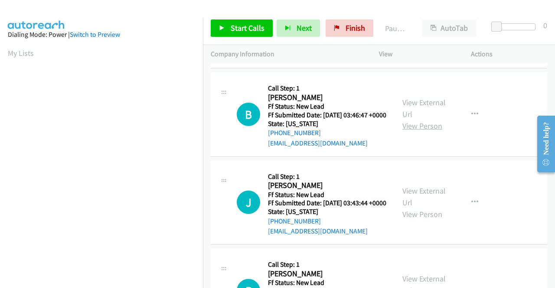
scroll to position [260, 0]
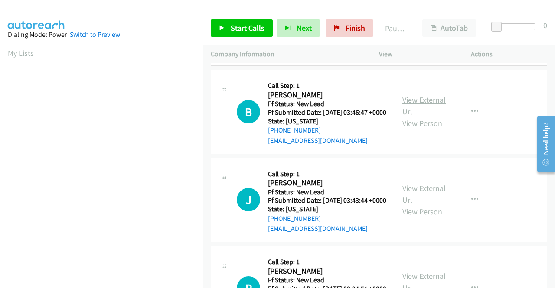
drag, startPoint x: 414, startPoint y: 134, endPoint x: 415, endPoint y: 130, distance: 4.4
click at [415, 129] on div "View External Url View Person" at bounding box center [424, 111] width 45 height 35
click at [416, 117] on link "View External Url" at bounding box center [423, 106] width 43 height 22
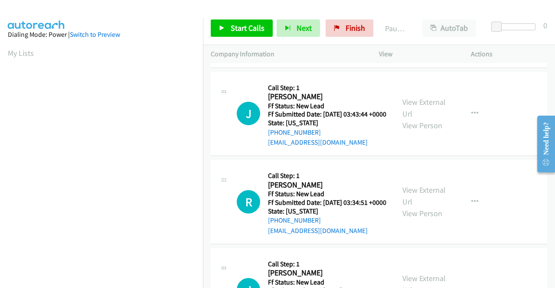
scroll to position [347, 0]
click at [422, 118] on link "View External Url" at bounding box center [423, 108] width 43 height 22
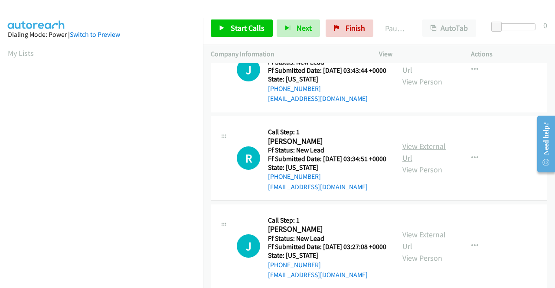
click at [409, 163] on link "View External Url" at bounding box center [423, 152] width 43 height 22
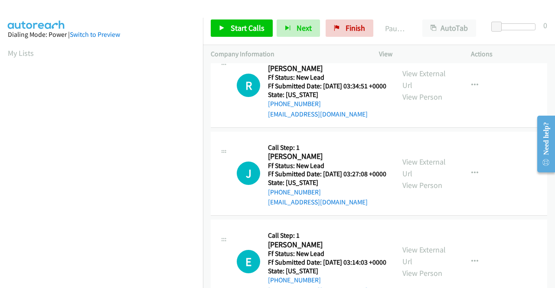
scroll to position [520, 0]
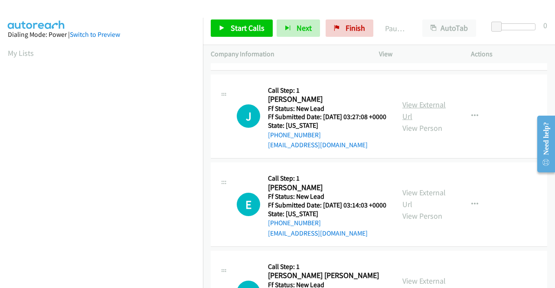
click at [434, 121] on link "View External Url" at bounding box center [423, 111] width 43 height 22
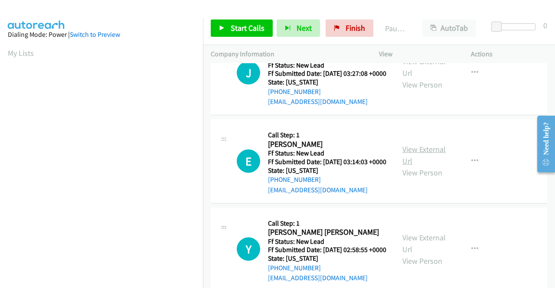
drag, startPoint x: 425, startPoint y: 219, endPoint x: 425, endPoint y: 214, distance: 5.2
click at [425, 179] on div "View External Url View Person" at bounding box center [424, 160] width 45 height 35
click at [425, 166] on link "View External Url" at bounding box center [423, 155] width 43 height 22
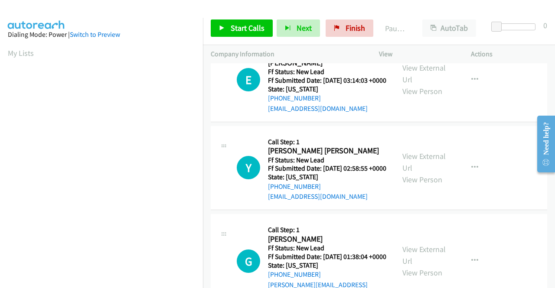
scroll to position [650, 0]
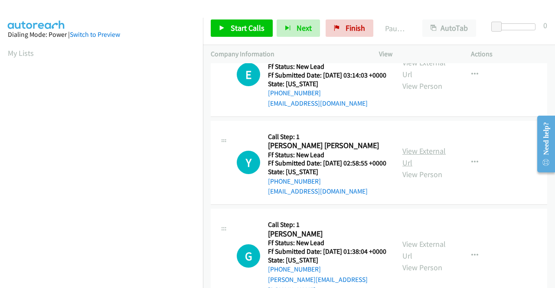
click at [405, 168] on link "View External Url" at bounding box center [423, 157] width 43 height 22
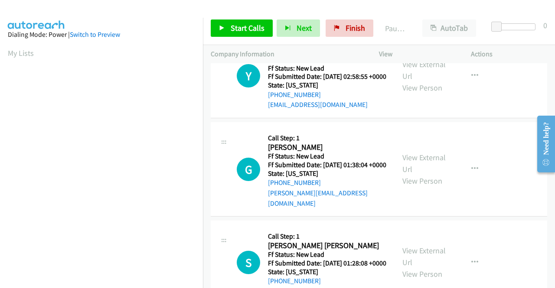
scroll to position [780, 0]
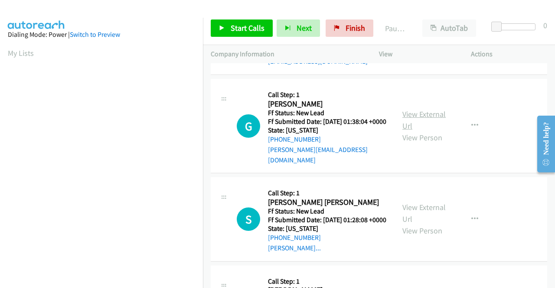
click at [411, 131] on link "View External Url" at bounding box center [423, 120] width 43 height 22
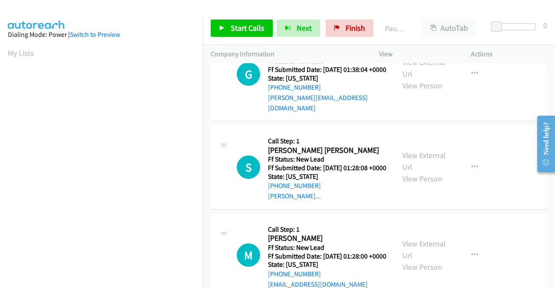
scroll to position [867, 0]
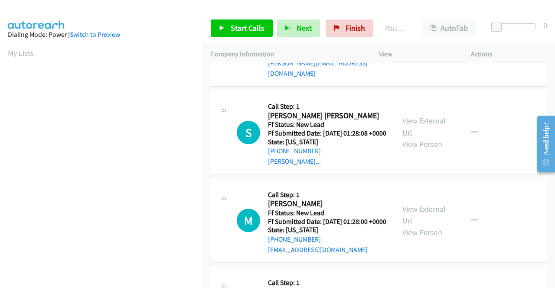
click at [425, 137] on link "View External Url" at bounding box center [423, 127] width 43 height 22
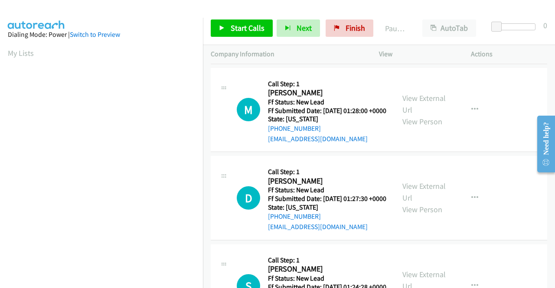
scroll to position [997, 0]
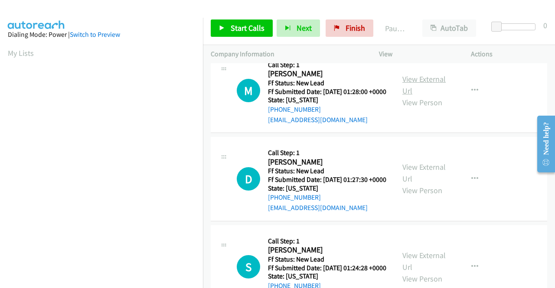
click at [404, 96] on link "View External Url" at bounding box center [423, 85] width 43 height 22
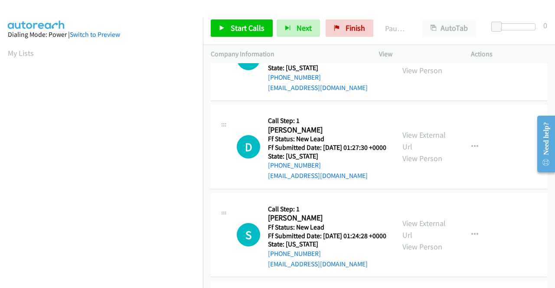
scroll to position [1040, 0]
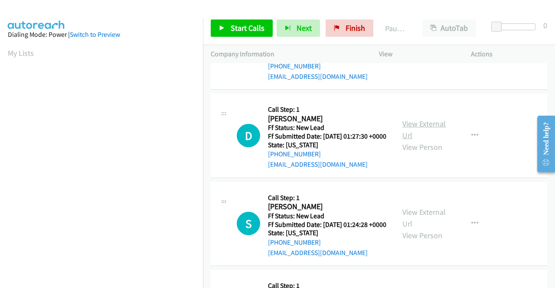
click at [406, 140] on link "View External Url" at bounding box center [423, 130] width 43 height 22
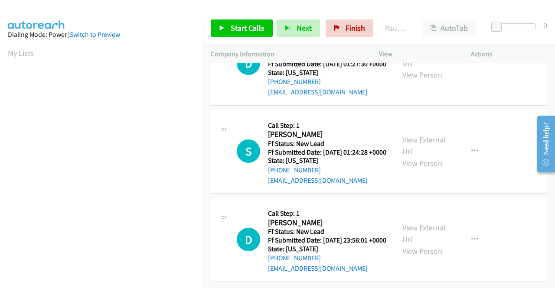
scroll to position [1127, 0]
click at [411, 156] on link "View External Url" at bounding box center [423, 146] width 43 height 22
click at [420, 223] on link "View External Url" at bounding box center [423, 234] width 43 height 22
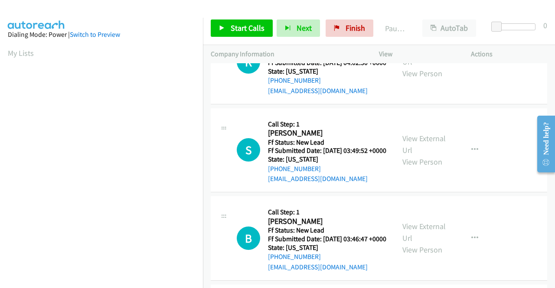
scroll to position [0, 0]
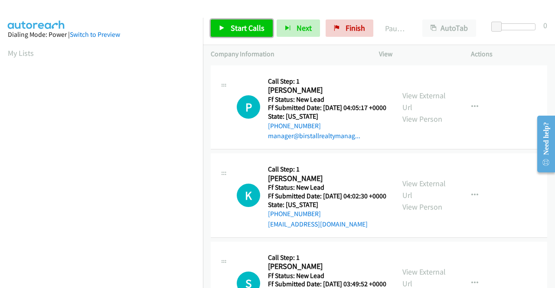
click at [242, 28] on span "Start Calls" at bounding box center [248, 28] width 34 height 10
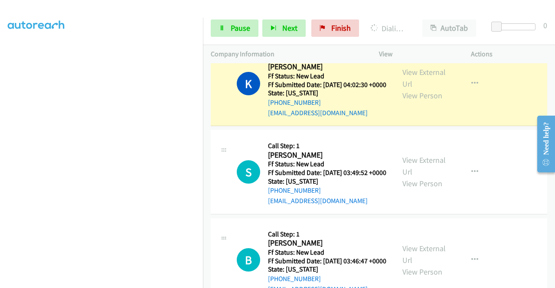
scroll to position [198, 0]
click at [216, 28] on link "Pause" at bounding box center [235, 28] width 48 height 17
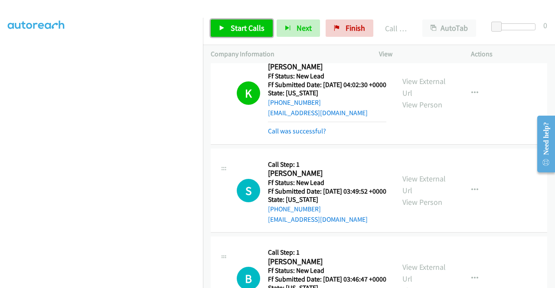
click at [238, 30] on span "Start Calls" at bounding box center [248, 28] width 34 height 10
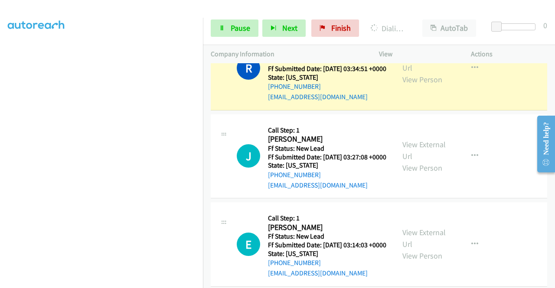
scroll to position [616, 0]
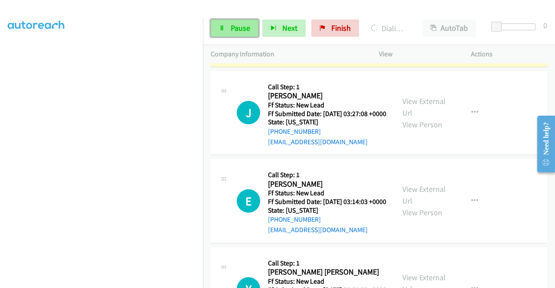
click at [240, 27] on span "Pause" at bounding box center [241, 28] width 20 height 10
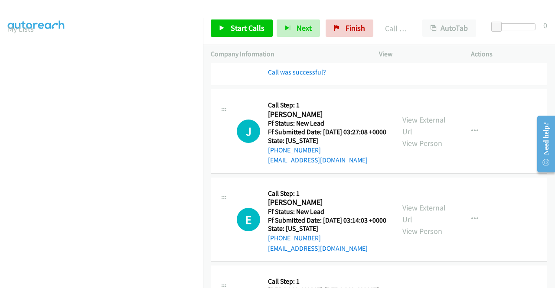
scroll to position [625, 0]
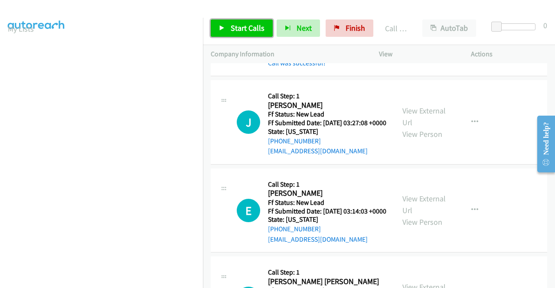
click at [250, 25] on span "Start Calls" at bounding box center [248, 28] width 34 height 10
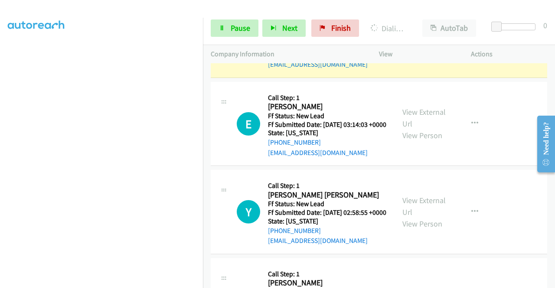
scroll to position [198, 0]
click at [237, 29] on span "Pause" at bounding box center [241, 28] width 20 height 10
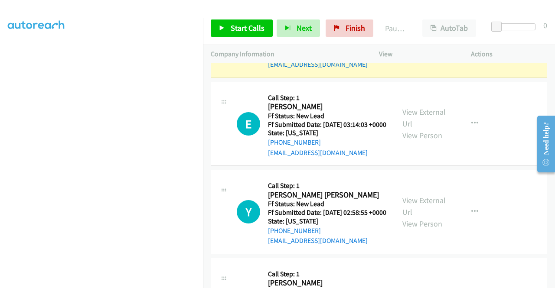
scroll to position [0, 0]
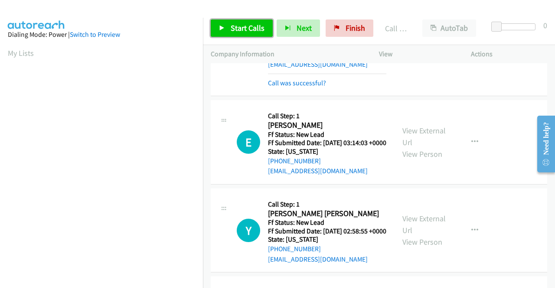
click at [257, 30] on span "Start Calls" at bounding box center [248, 28] width 34 height 10
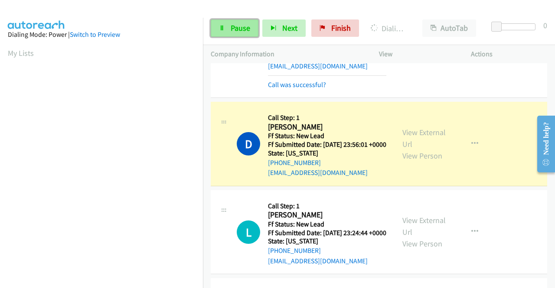
click at [241, 30] on span "Pause" at bounding box center [241, 28] width 20 height 10
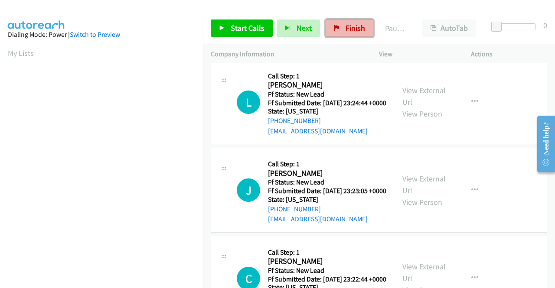
click at [348, 26] on span "Finish" at bounding box center [355, 28] width 20 height 10
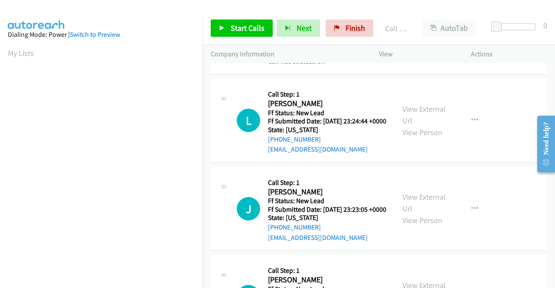
click at [301, 46] on div "Company Information" at bounding box center [287, 54] width 168 height 18
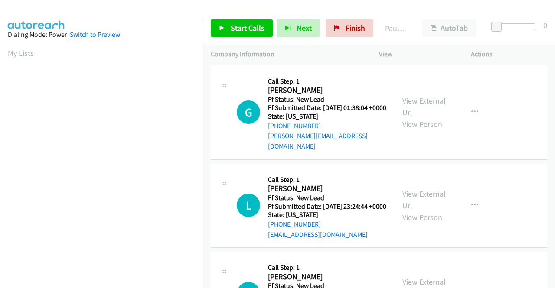
click at [434, 98] on link "View External Url" at bounding box center [423, 107] width 43 height 22
click at [415, 193] on link "View External Url" at bounding box center [423, 200] width 43 height 22
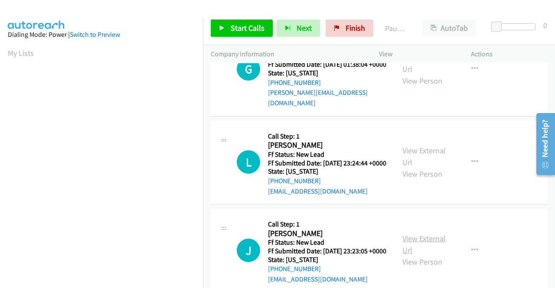
click at [407, 251] on link "View External Url" at bounding box center [423, 245] width 43 height 22
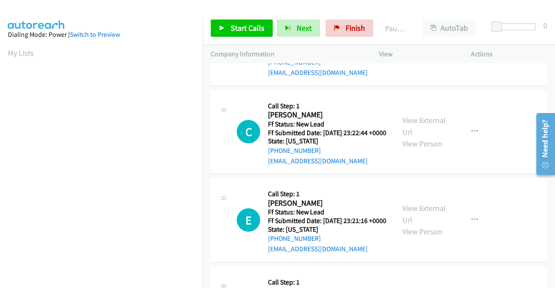
scroll to position [260, 0]
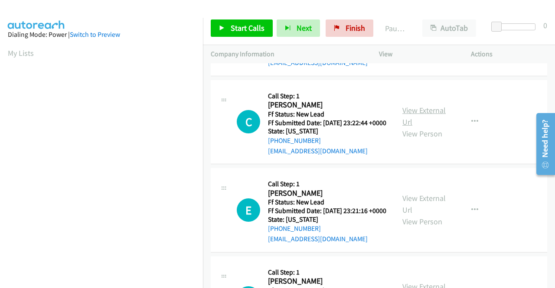
click at [425, 127] on link "View External Url" at bounding box center [423, 116] width 43 height 22
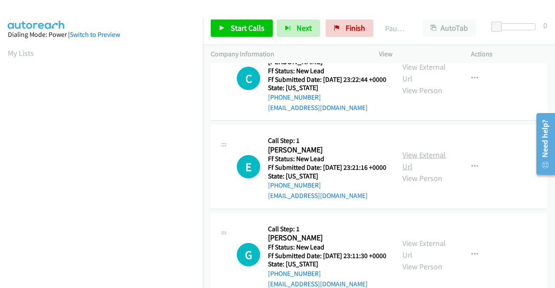
click at [423, 172] on link "View External Url" at bounding box center [423, 161] width 43 height 22
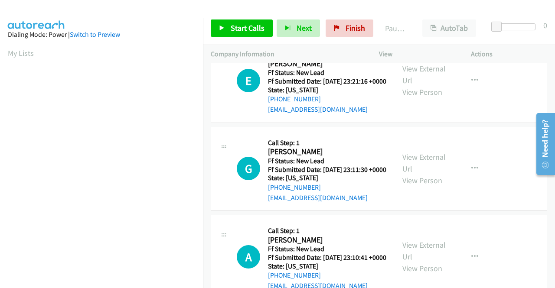
scroll to position [390, 0]
click at [437, 173] on link "View External Url" at bounding box center [423, 163] width 43 height 22
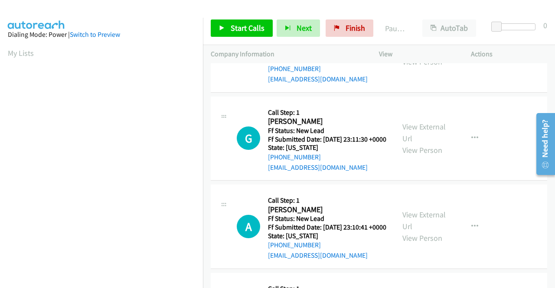
scroll to position [433, 0]
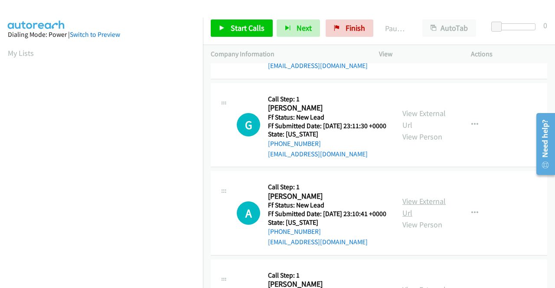
click at [410, 218] on link "View External Url" at bounding box center [423, 207] width 43 height 22
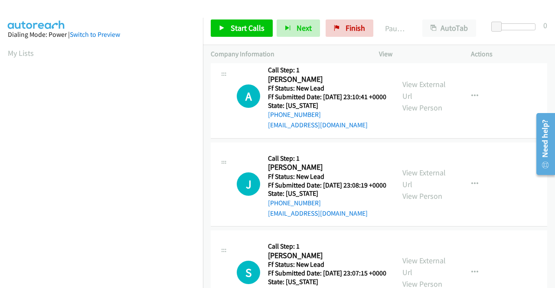
scroll to position [563, 0]
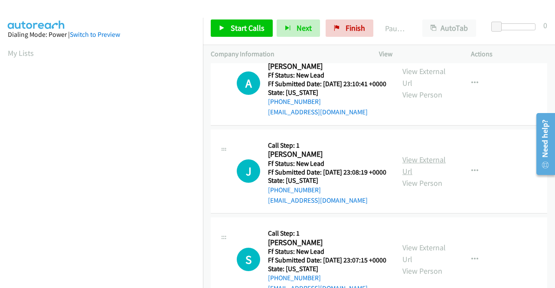
click at [420, 176] on link "View External Url" at bounding box center [423, 166] width 43 height 22
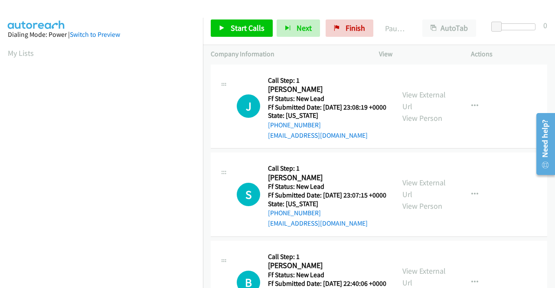
scroll to position [650, 0]
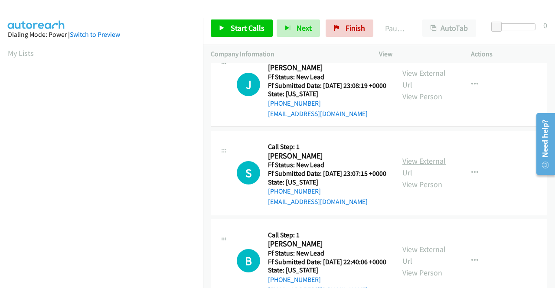
click at [423, 178] on link "View External Url" at bounding box center [423, 167] width 43 height 22
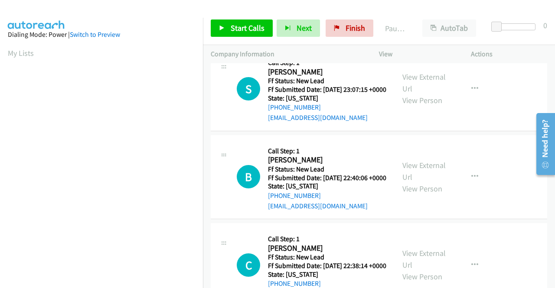
scroll to position [737, 0]
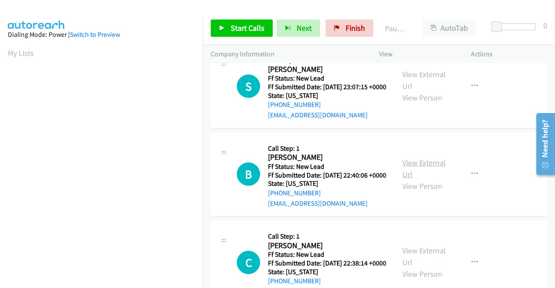
click at [410, 179] on link "View External Url" at bounding box center [423, 169] width 43 height 22
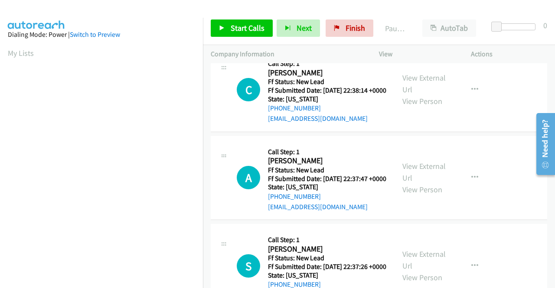
scroll to position [910, 0]
click at [406, 94] on link "View External Url" at bounding box center [423, 83] width 43 height 22
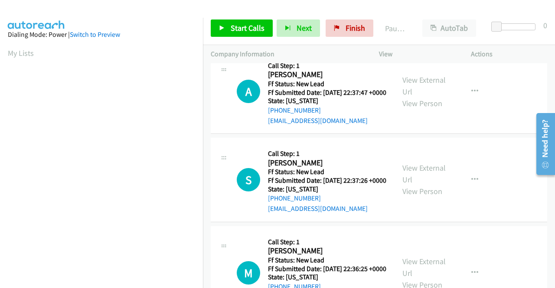
scroll to position [997, 0]
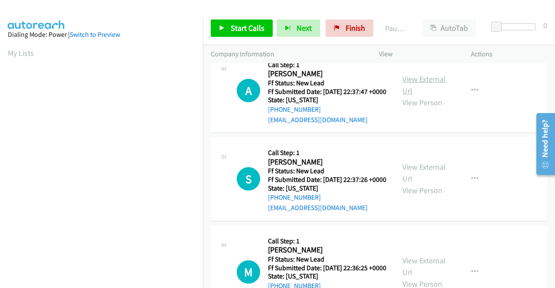
click at [419, 96] on link "View External Url" at bounding box center [423, 85] width 43 height 22
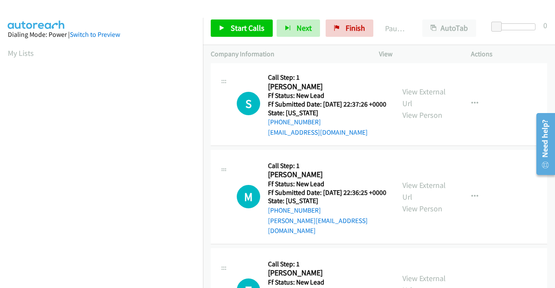
scroll to position [1083, 0]
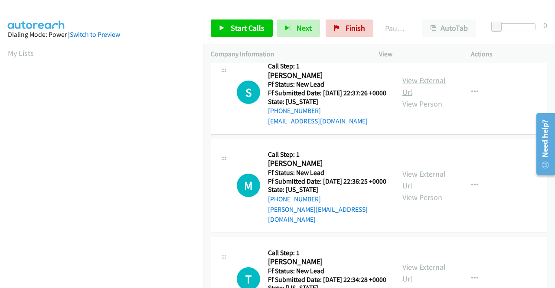
click at [420, 97] on link "View External Url" at bounding box center [423, 86] width 43 height 22
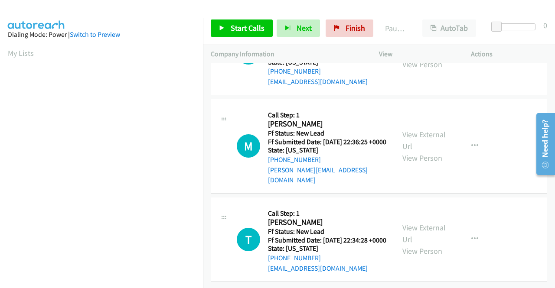
scroll to position [1170, 0]
click at [409, 151] on link "View External Url" at bounding box center [423, 141] width 43 height 22
click at [432, 223] on link "View External Url" at bounding box center [423, 234] width 43 height 22
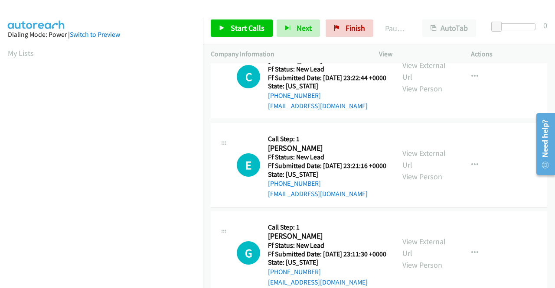
scroll to position [0, 0]
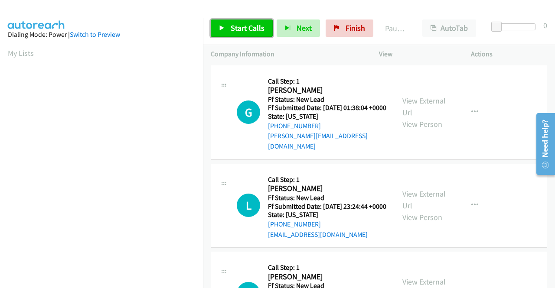
click at [238, 27] on span "Start Calls" at bounding box center [248, 28] width 34 height 10
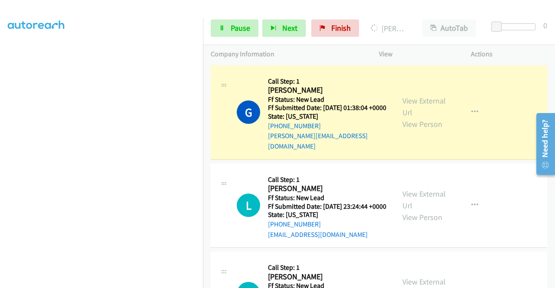
scroll to position [173, 0]
click at [225, 28] on link "Pause" at bounding box center [235, 28] width 48 height 17
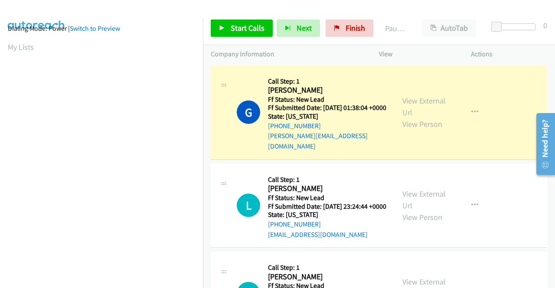
scroll to position [0, 0]
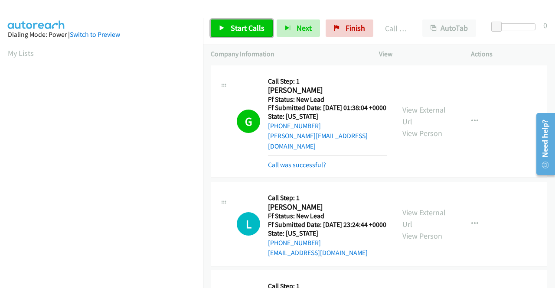
click at [233, 28] on span "Start Calls" at bounding box center [248, 28] width 34 height 10
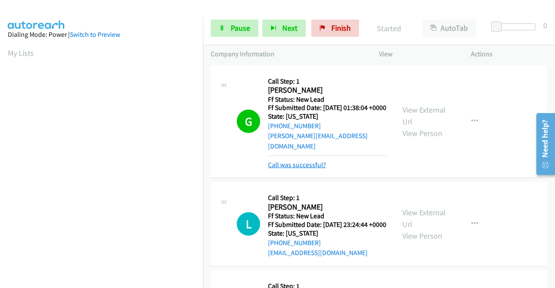
click at [303, 162] on link "Call was successful?" at bounding box center [297, 165] width 58 height 8
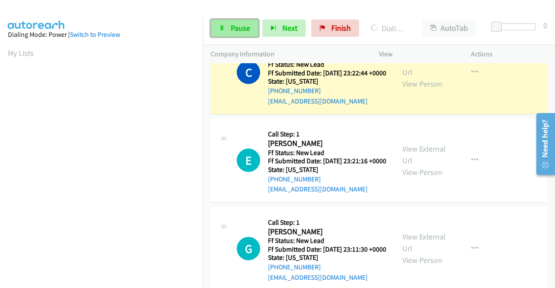
click at [241, 23] on span "Pause" at bounding box center [241, 28] width 20 height 10
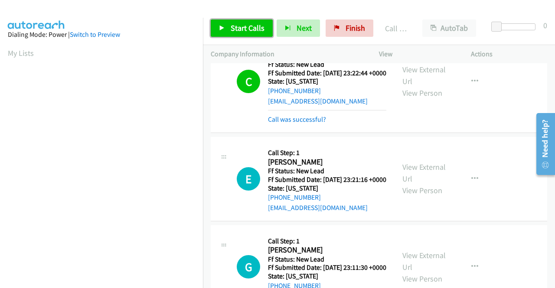
click at [234, 28] on span "Start Calls" at bounding box center [248, 28] width 34 height 10
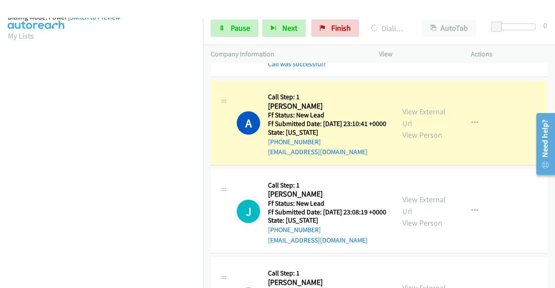
scroll to position [198, 0]
click at [222, 29] on icon at bounding box center [222, 29] width 6 height 6
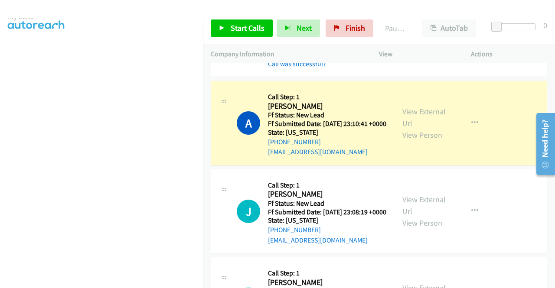
scroll to position [24, 0]
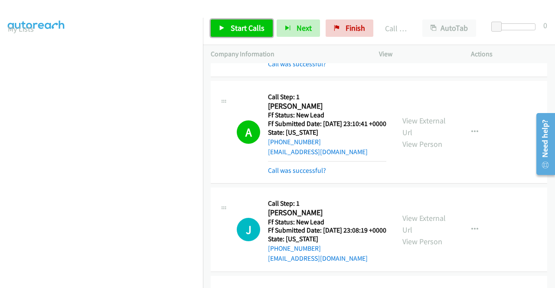
click at [246, 34] on link "Start Calls" at bounding box center [242, 28] width 62 height 17
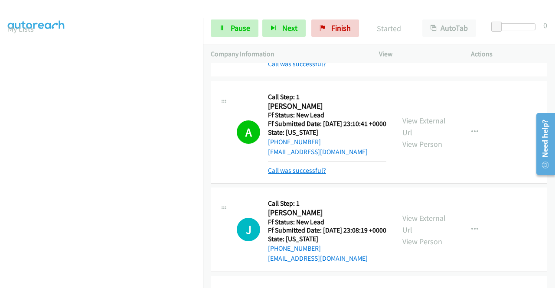
click at [309, 175] on link "Call was successful?" at bounding box center [297, 170] width 58 height 8
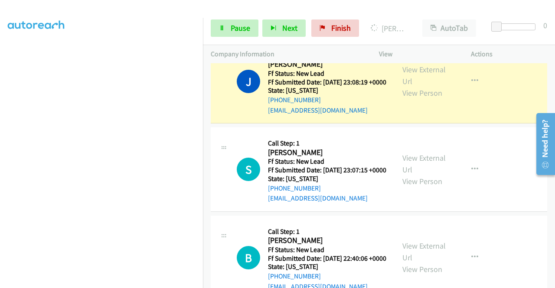
scroll to position [198, 0]
click at [234, 26] on span "Pause" at bounding box center [241, 28] width 20 height 10
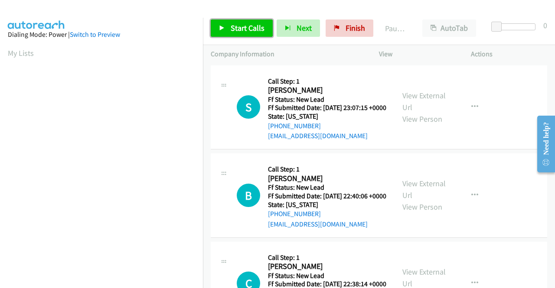
click at [256, 24] on span "Start Calls" at bounding box center [248, 28] width 34 height 10
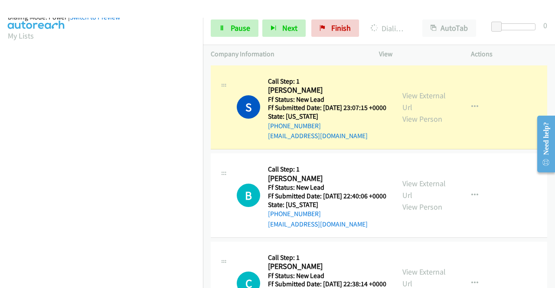
scroll to position [198, 0]
click at [231, 32] on span "Pause" at bounding box center [241, 28] width 20 height 10
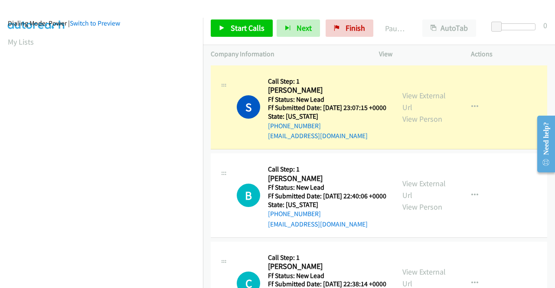
scroll to position [0, 0]
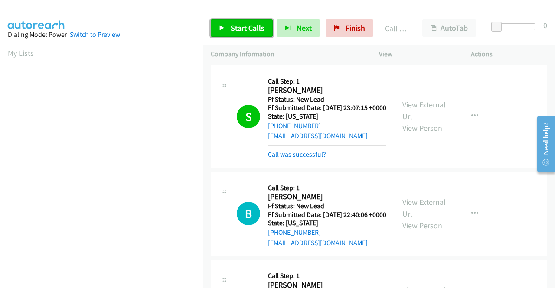
click at [238, 34] on link "Start Calls" at bounding box center [242, 28] width 62 height 17
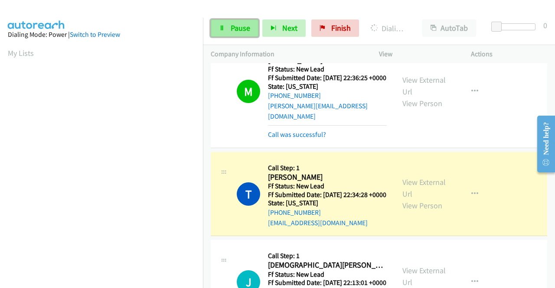
click at [248, 29] on span "Pause" at bounding box center [241, 28] width 20 height 10
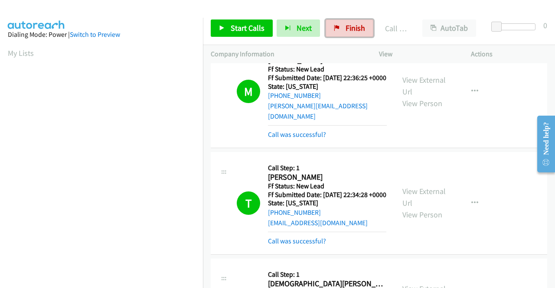
drag, startPoint x: 341, startPoint y: 30, endPoint x: 313, endPoint y: 44, distance: 31.2
click at [341, 30] on link "Finish" at bounding box center [349, 28] width 48 height 17
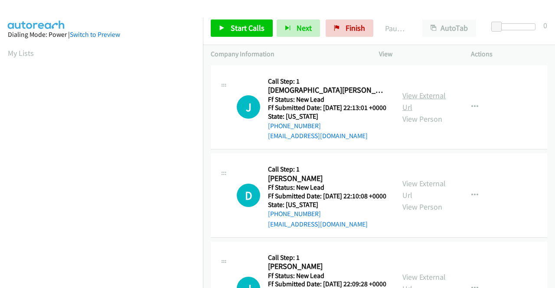
click at [421, 97] on link "View External Url" at bounding box center [423, 102] width 43 height 22
click at [406, 195] on link "View External Url" at bounding box center [423, 190] width 43 height 22
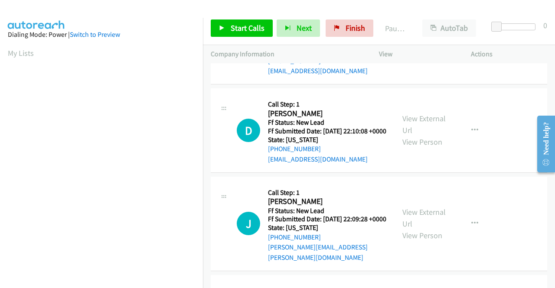
scroll to position [87, 0]
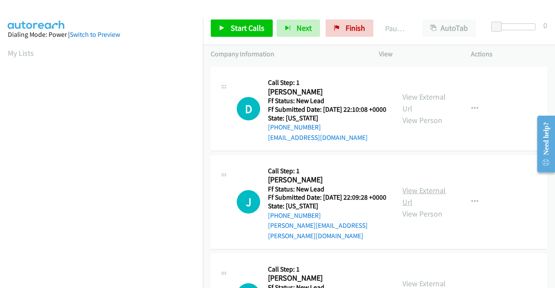
click at [421, 205] on link "View External Url" at bounding box center [423, 196] width 43 height 22
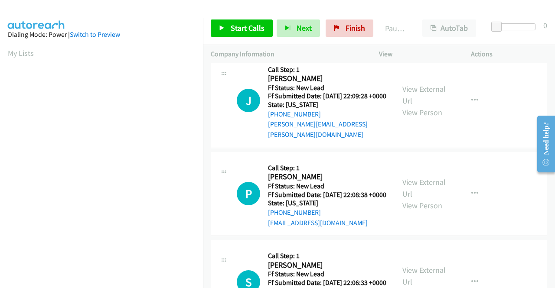
scroll to position [217, 0]
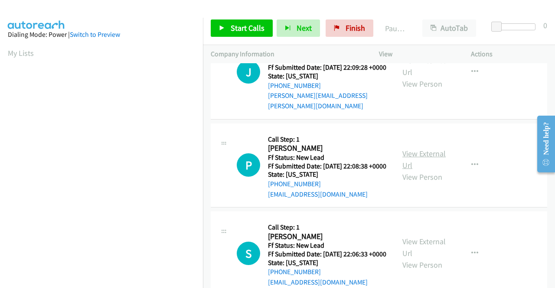
click at [428, 170] on link "View External Url" at bounding box center [423, 160] width 43 height 22
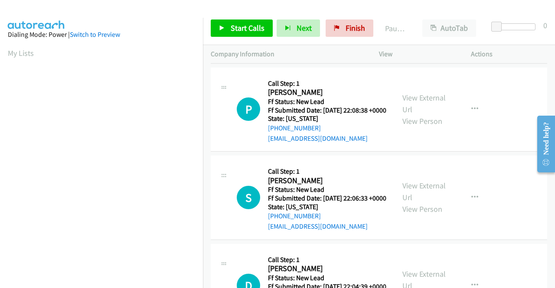
scroll to position [303, 0]
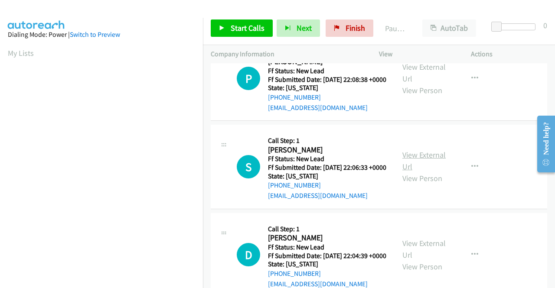
click at [403, 172] on link "View External Url" at bounding box center [423, 161] width 43 height 22
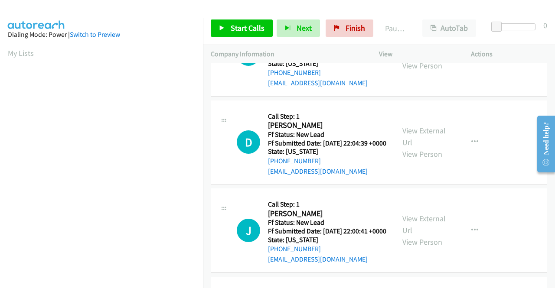
scroll to position [433, 0]
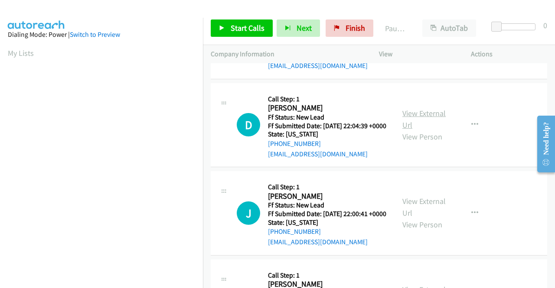
click at [421, 130] on link "View External Url" at bounding box center [423, 119] width 43 height 22
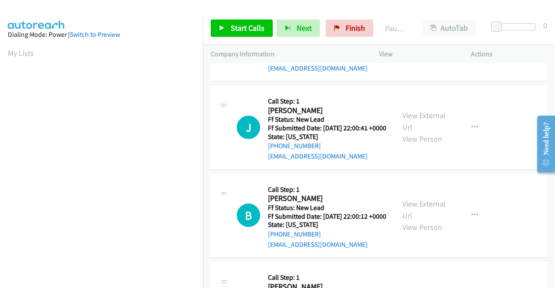
scroll to position [520, 0]
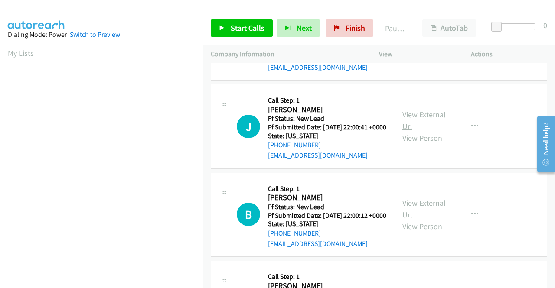
click at [413, 131] on link "View External Url" at bounding box center [423, 121] width 43 height 22
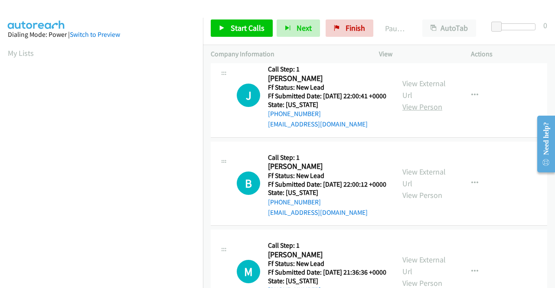
scroll to position [563, 0]
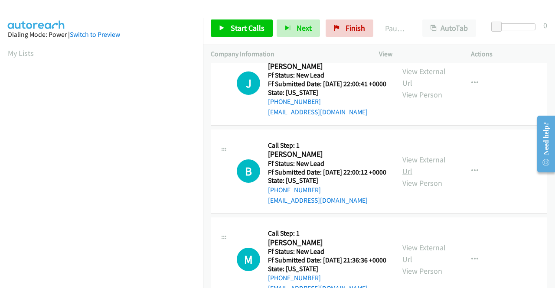
click at [409, 176] on link "View External Url" at bounding box center [423, 166] width 43 height 22
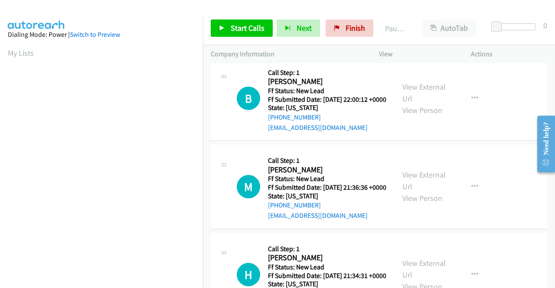
scroll to position [650, 0]
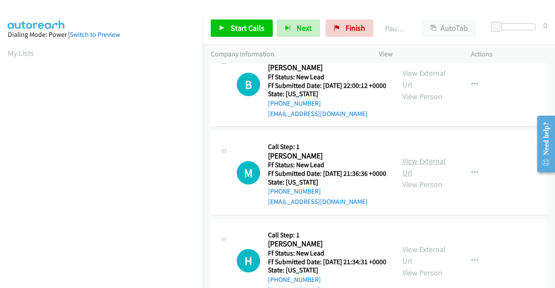
click at [419, 178] on link "View External Url" at bounding box center [423, 167] width 43 height 22
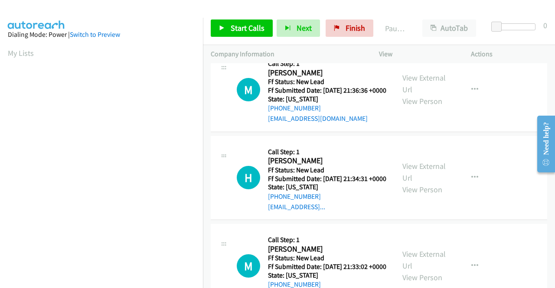
scroll to position [737, 0]
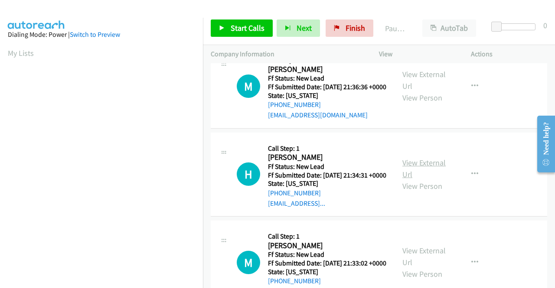
click at [415, 179] on link "View External Url" at bounding box center [423, 169] width 43 height 22
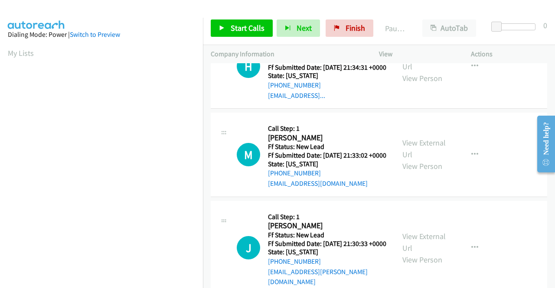
scroll to position [867, 0]
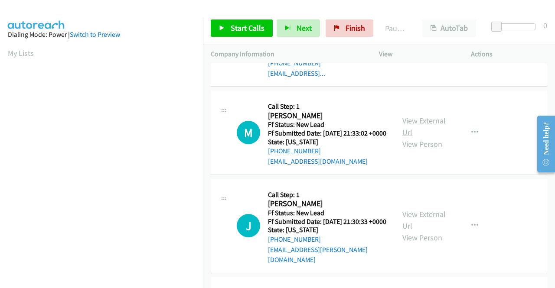
click at [405, 137] on link "View External Url" at bounding box center [423, 127] width 43 height 22
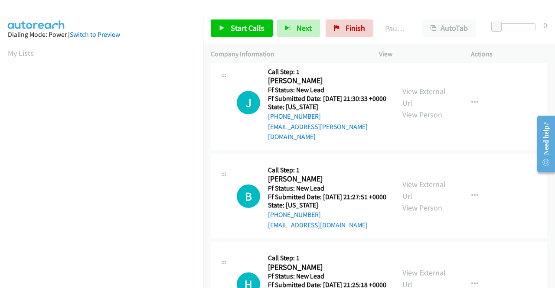
scroll to position [997, 0]
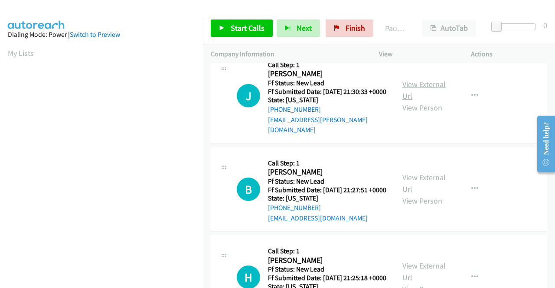
click at [410, 101] on link "View External Url" at bounding box center [423, 90] width 43 height 22
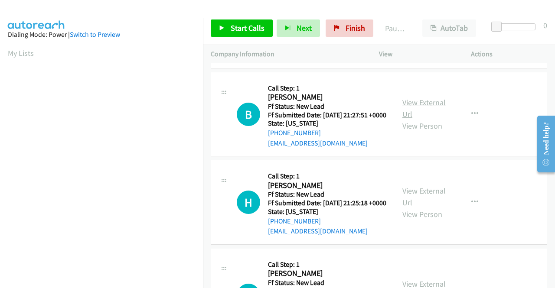
scroll to position [1083, 0]
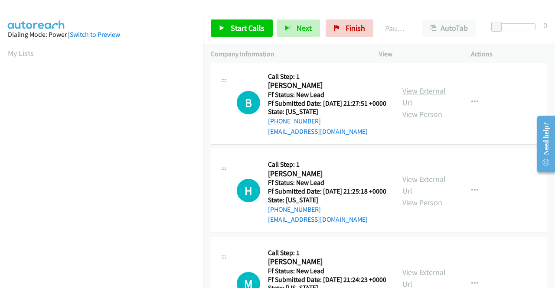
click at [412, 107] on link "View External Url" at bounding box center [423, 97] width 43 height 22
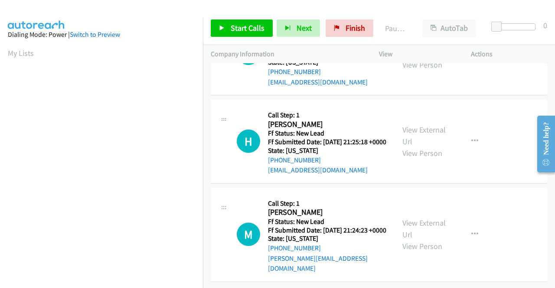
scroll to position [1170, 0]
click at [435, 146] on link "View External Url" at bounding box center [423, 136] width 43 height 22
click at [407, 218] on link "View External Url" at bounding box center [423, 229] width 43 height 22
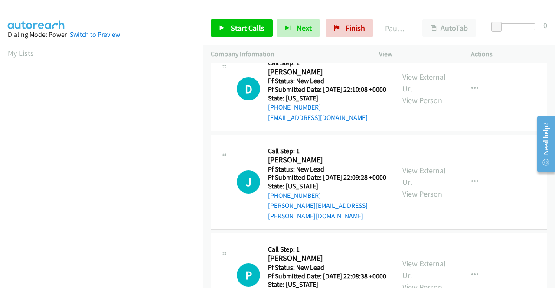
scroll to position [0, 0]
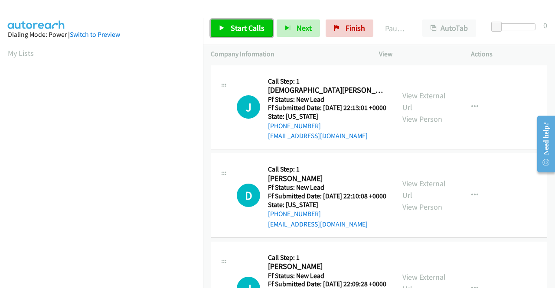
click at [252, 27] on span "Start Calls" at bounding box center [248, 28] width 34 height 10
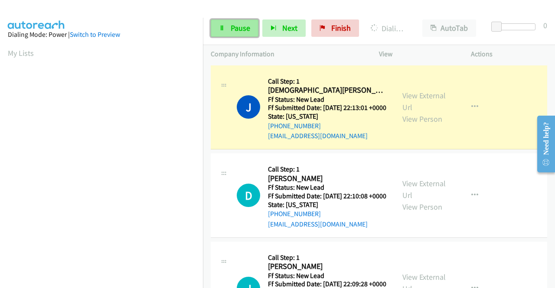
click at [236, 25] on span "Pause" at bounding box center [241, 28] width 20 height 10
click at [239, 24] on span "Pause" at bounding box center [241, 28] width 20 height 10
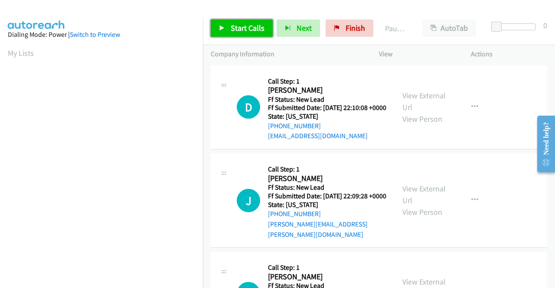
click at [246, 33] on link "Start Calls" at bounding box center [242, 28] width 62 height 17
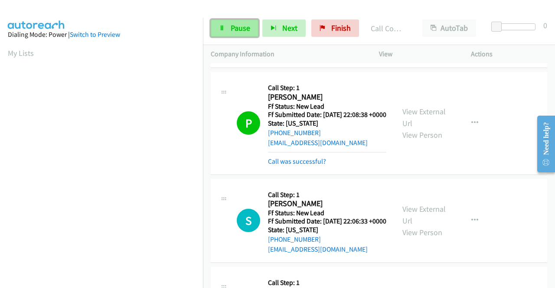
click at [243, 33] on span "Pause" at bounding box center [241, 28] width 20 height 10
click at [233, 26] on span "Pause" at bounding box center [241, 28] width 20 height 10
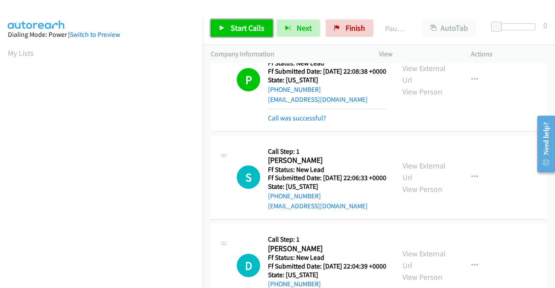
click at [233, 28] on span "Start Calls" at bounding box center [248, 28] width 34 height 10
click at [240, 26] on span "Start Calls" at bounding box center [248, 28] width 34 height 10
click at [252, 31] on span "Start Calls" at bounding box center [248, 28] width 34 height 10
click at [279, 12] on div "Start Calls Pause Next Finish Paused AutoTab AutoTab 0" at bounding box center [379, 28] width 352 height 33
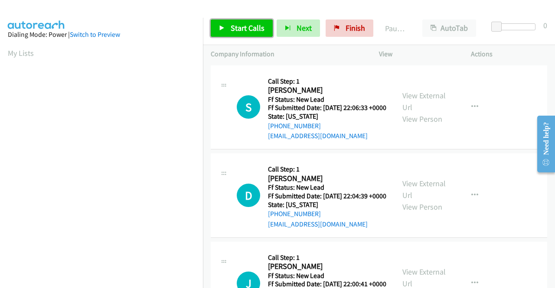
drag, startPoint x: 0, startPoint y: 0, endPoint x: 241, endPoint y: 31, distance: 242.5
click at [241, 31] on span "Start Calls" at bounding box center [248, 28] width 34 height 10
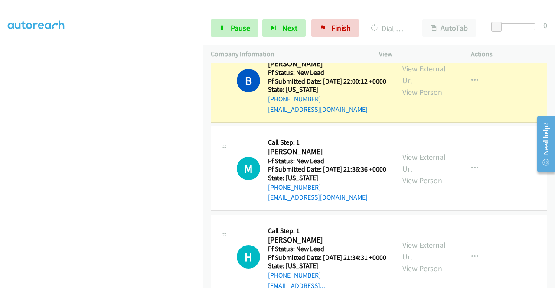
scroll to position [198, 0]
click at [231, 25] on span "Pause" at bounding box center [241, 28] width 20 height 10
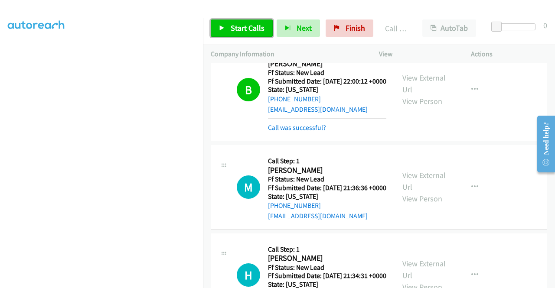
click at [232, 33] on link "Start Calls" at bounding box center [242, 28] width 62 height 17
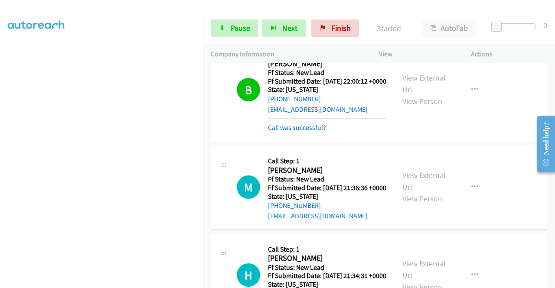
click at [302, 133] on div "Call was successful?" at bounding box center [327, 128] width 118 height 10
click at [303, 132] on link "Call was successful?" at bounding box center [297, 128] width 58 height 8
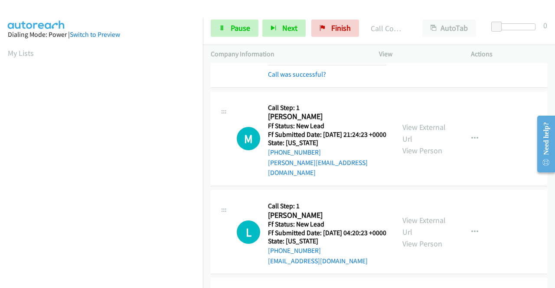
scroll to position [1040, 0]
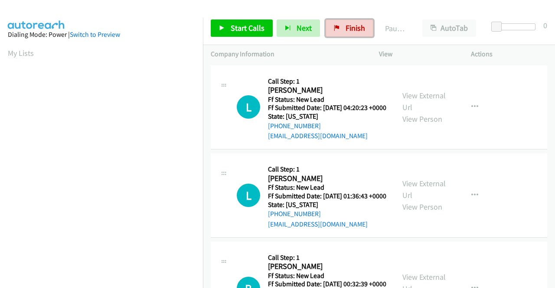
drag, startPoint x: 343, startPoint y: 25, endPoint x: 308, endPoint y: 41, distance: 38.2
click at [345, 25] on span "Finish" at bounding box center [355, 28] width 20 height 10
